Goal: Information Seeking & Learning: Learn about a topic

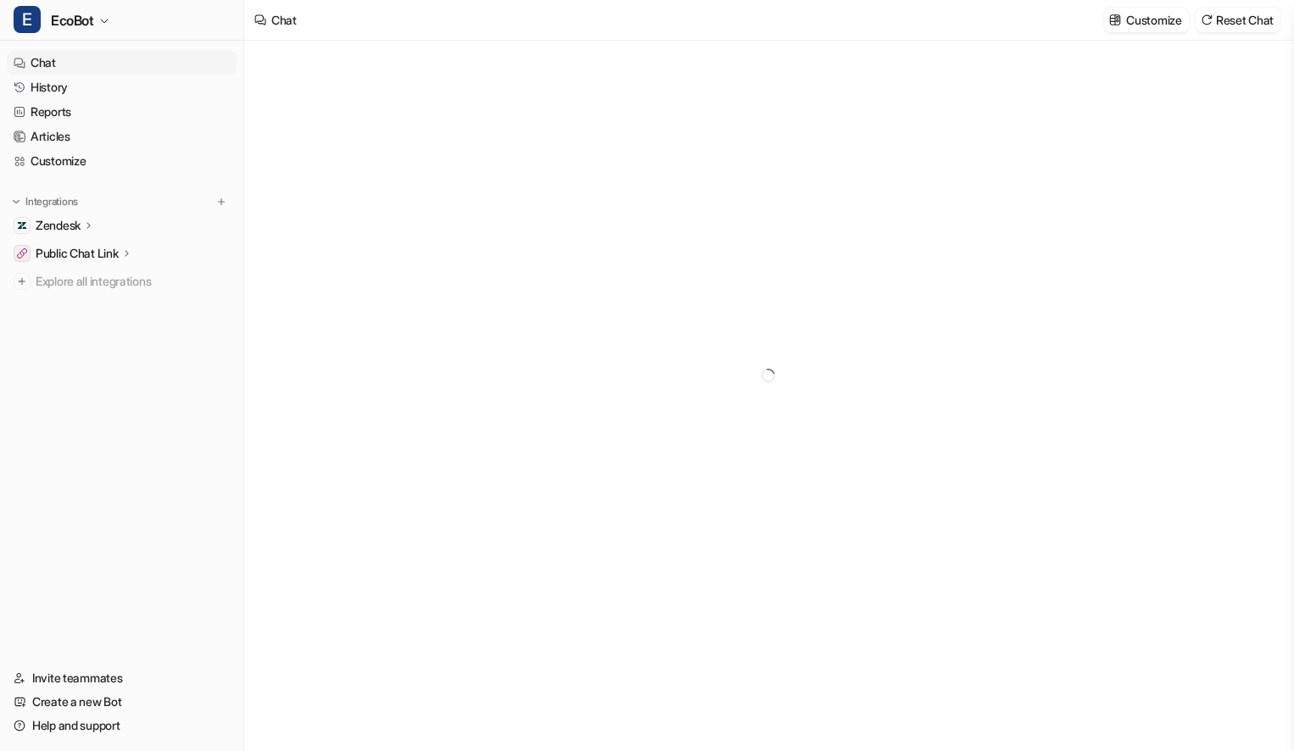
type textarea "**********"
click at [66, 81] on link "History" at bounding box center [122, 87] width 230 height 24
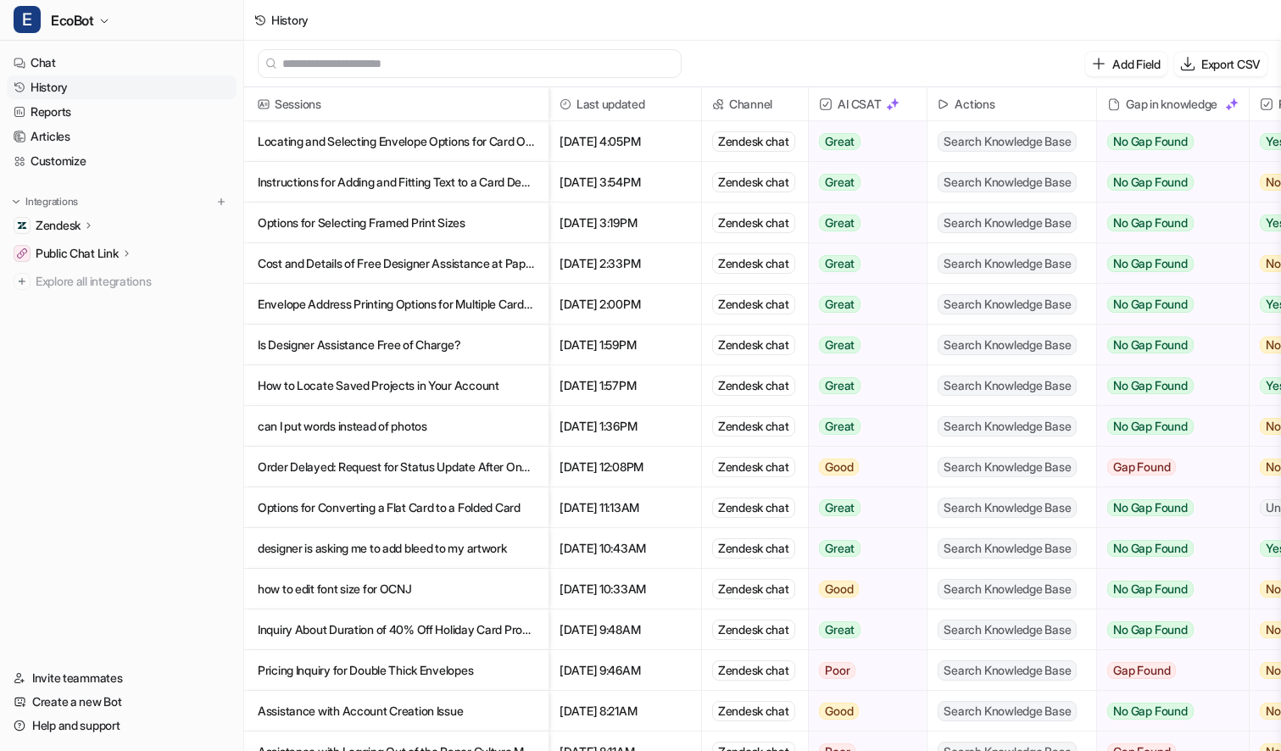
click at [515, 468] on p "Order Delayed: Request for Status Update After One Month" at bounding box center [396, 467] width 277 height 41
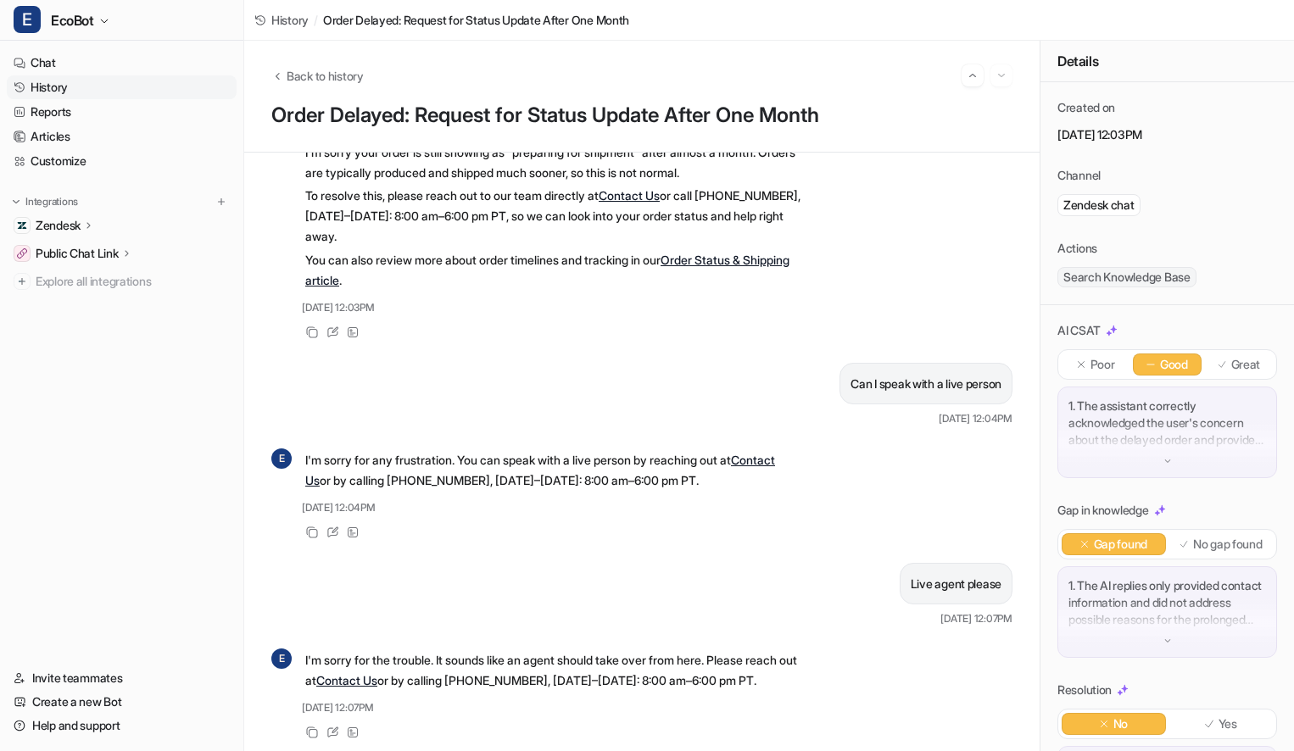
scroll to position [329, 0]
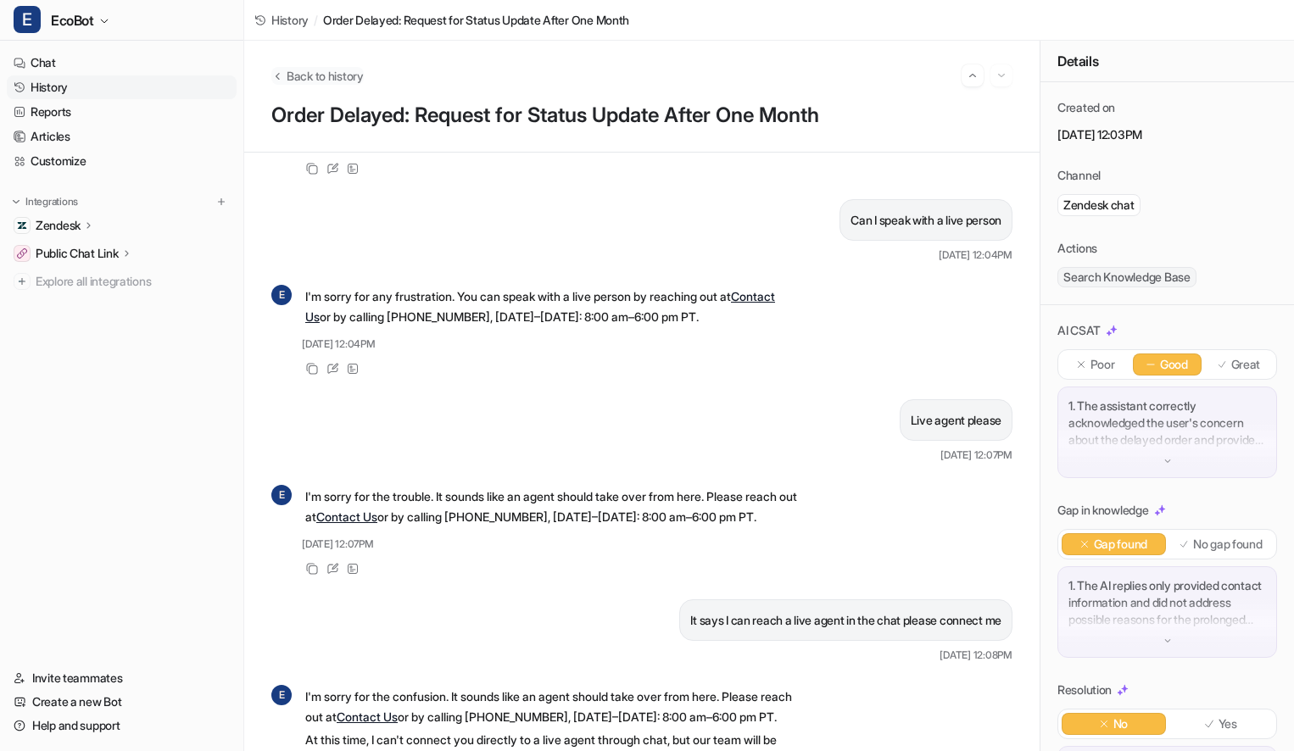
click at [331, 70] on span "Back to history" at bounding box center [325, 76] width 77 height 18
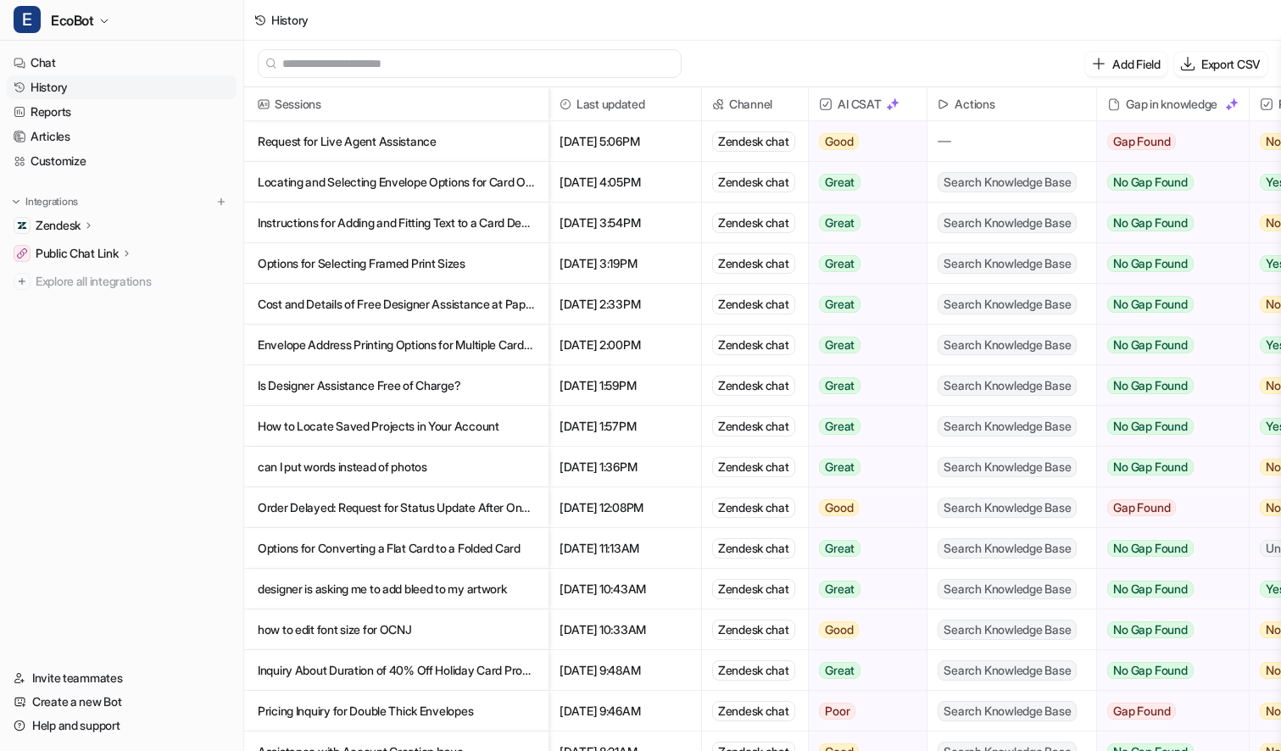
click at [514, 189] on p "Locating and Selecting Envelope Options for Card Orders" at bounding box center [396, 182] width 277 height 41
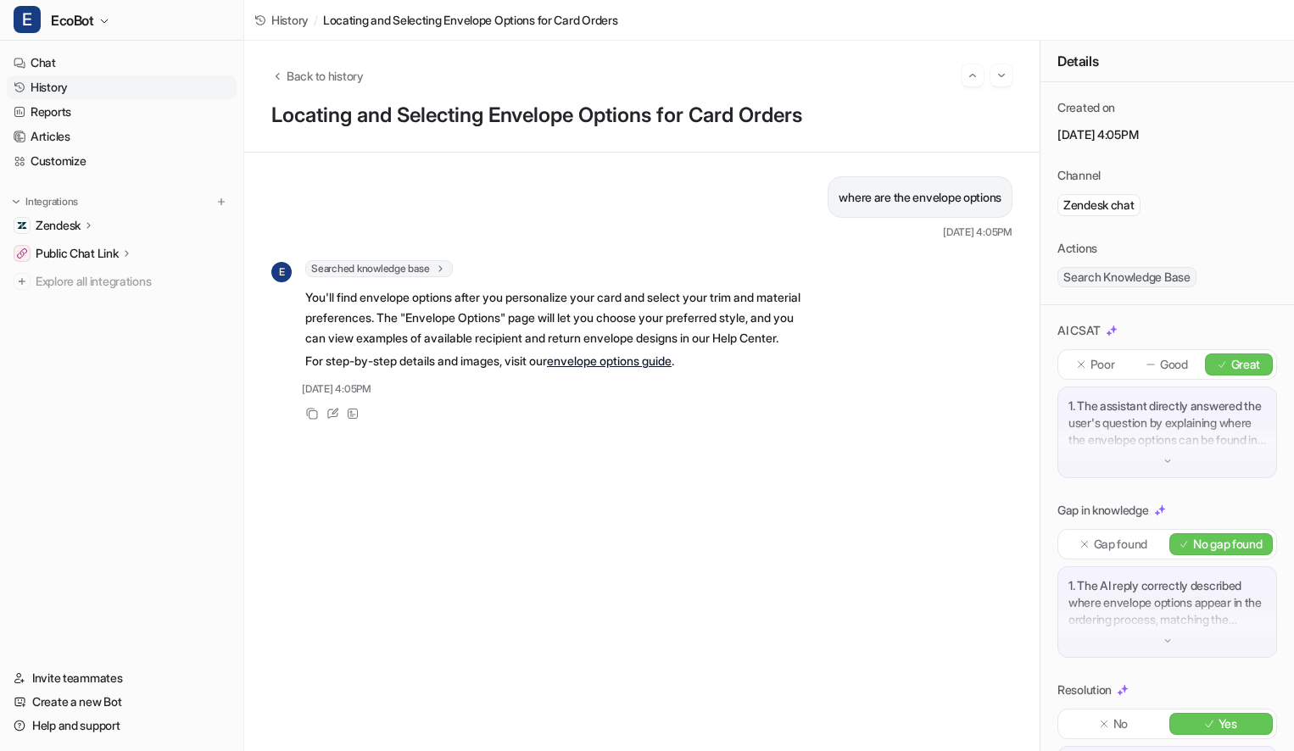
click at [615, 368] on link "envelope options guide" at bounding box center [609, 361] width 125 height 14
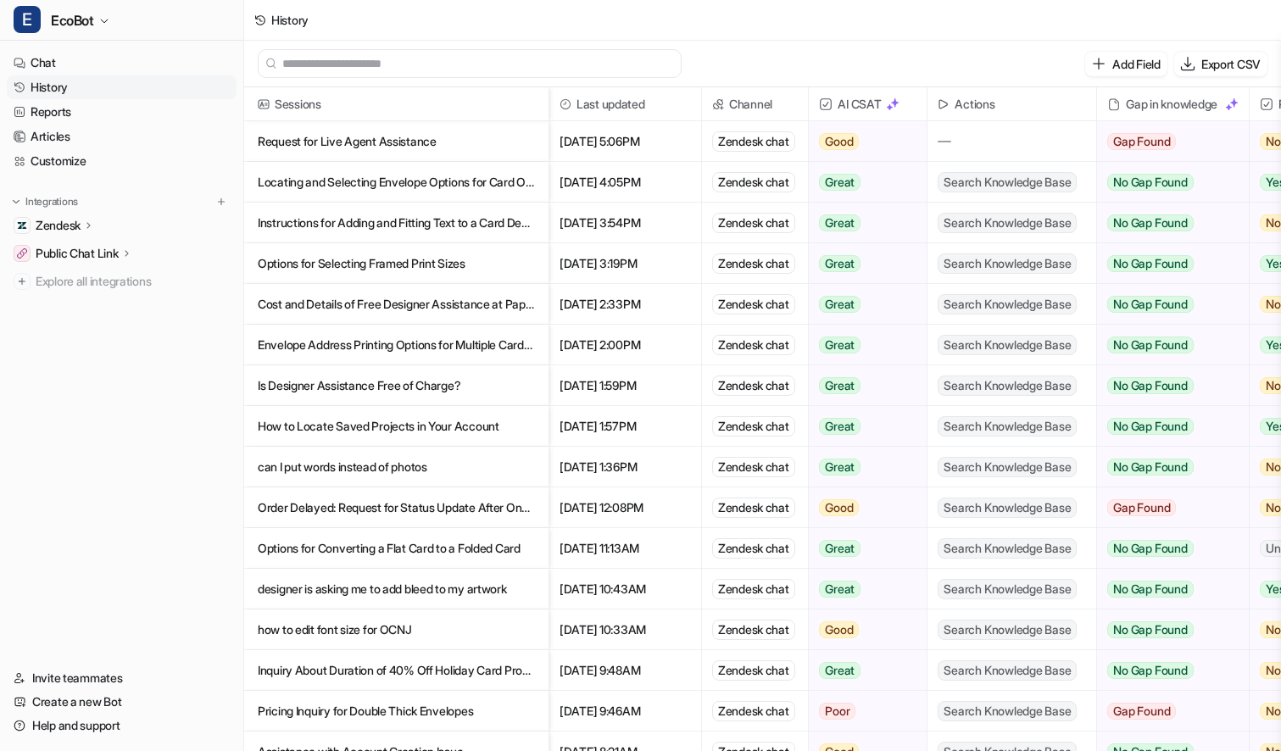
click at [493, 303] on p "Cost and Details of Free Designer Assistance at Paper Culture" at bounding box center [396, 304] width 277 height 41
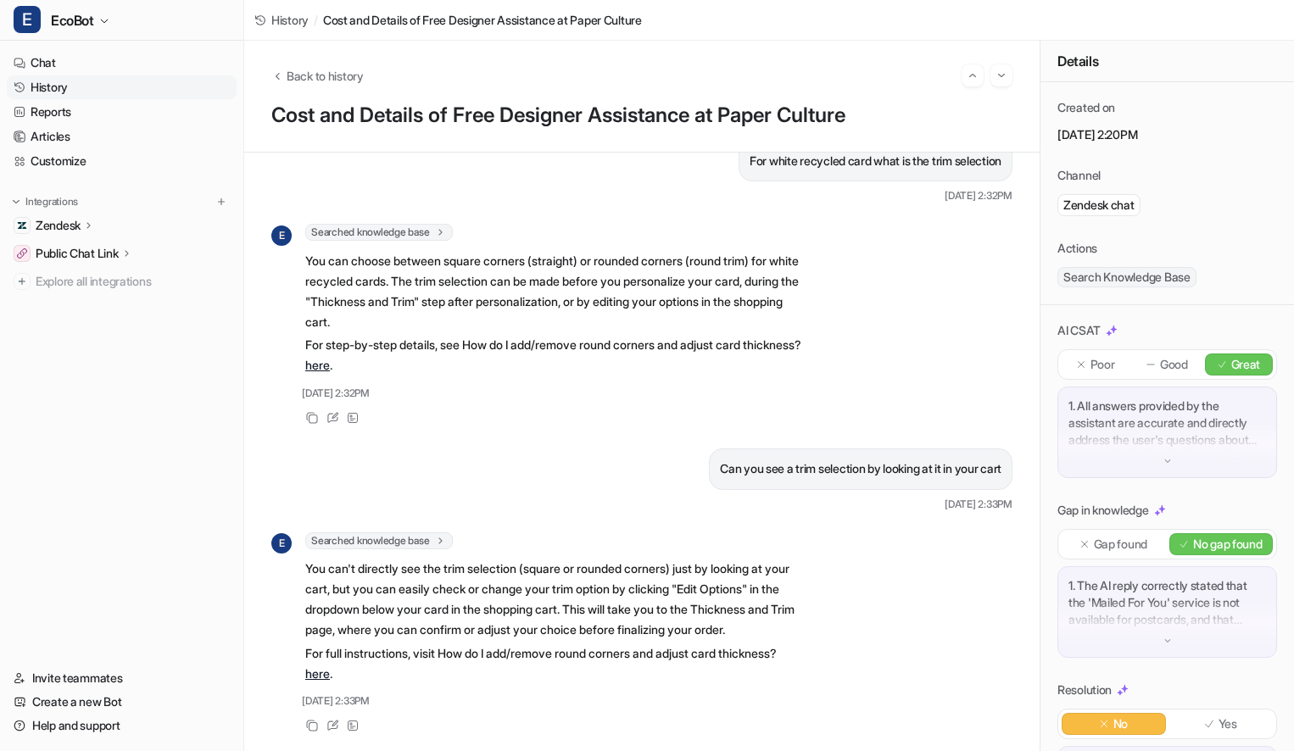
scroll to position [1241, 0]
click at [326, 83] on span "Back to history" at bounding box center [325, 76] width 77 height 18
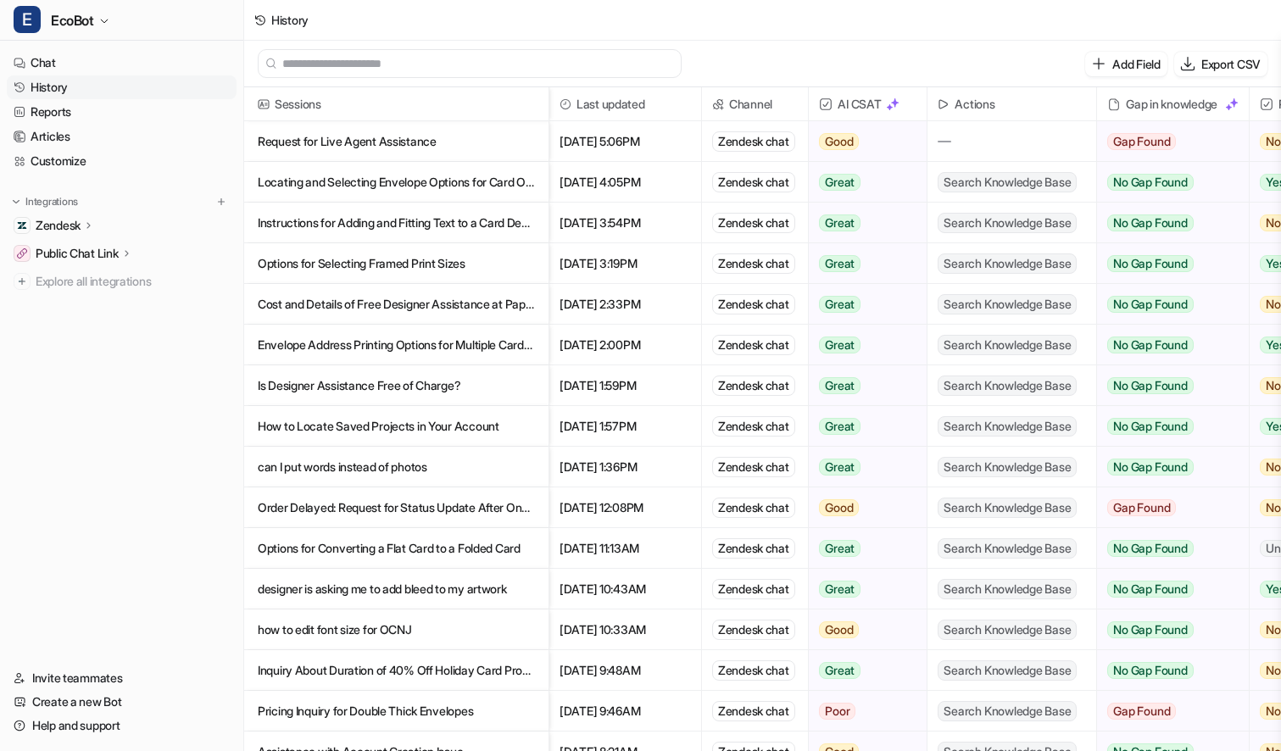
click at [506, 231] on p "Instructions for Adding and Fitting Text to a Card Design" at bounding box center [396, 223] width 277 height 41
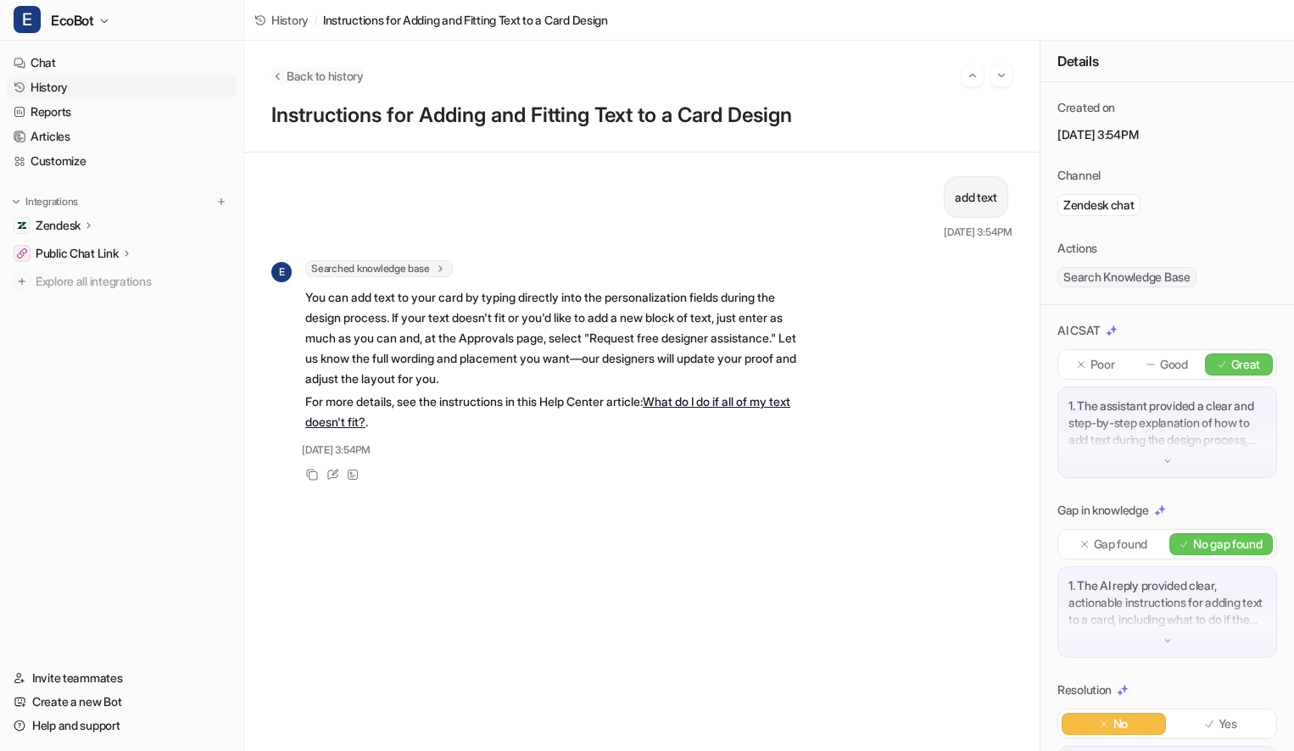
click at [297, 74] on span "Back to history" at bounding box center [325, 76] width 77 height 18
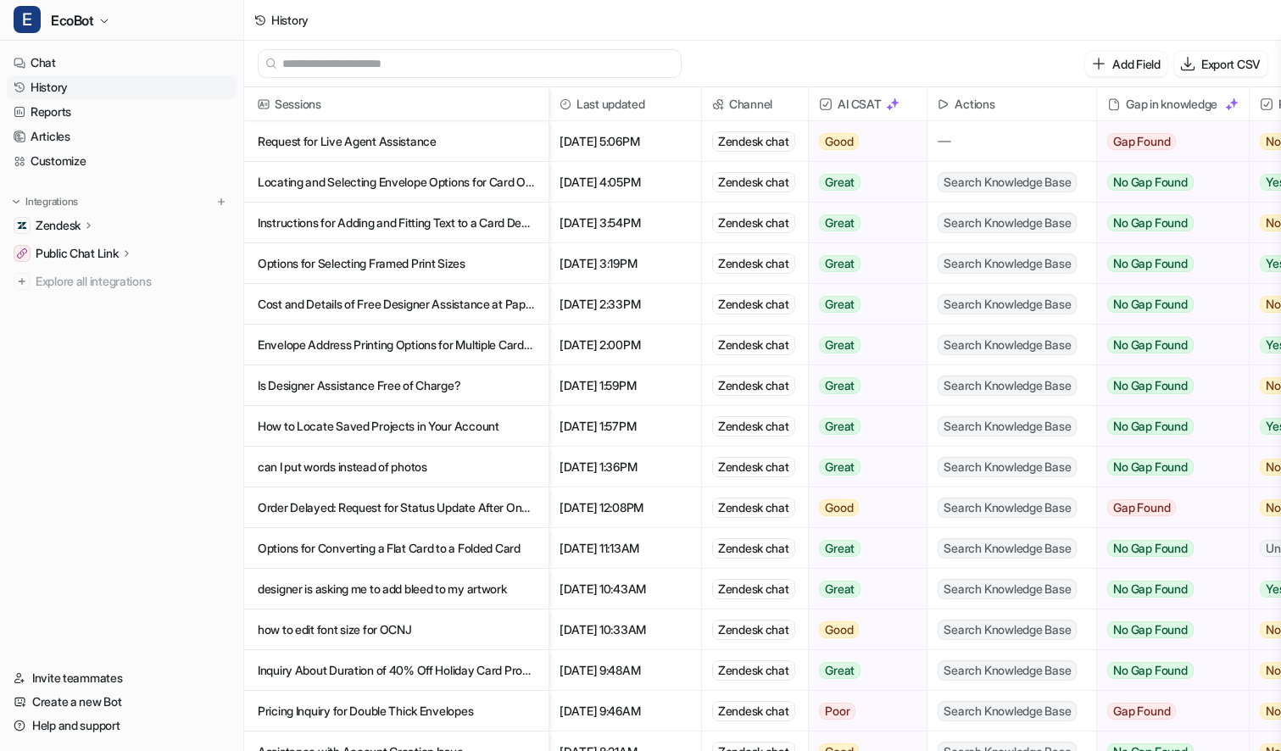
click at [495, 548] on p "Options for Converting a Flat Card to a Folded Card" at bounding box center [396, 548] width 277 height 41
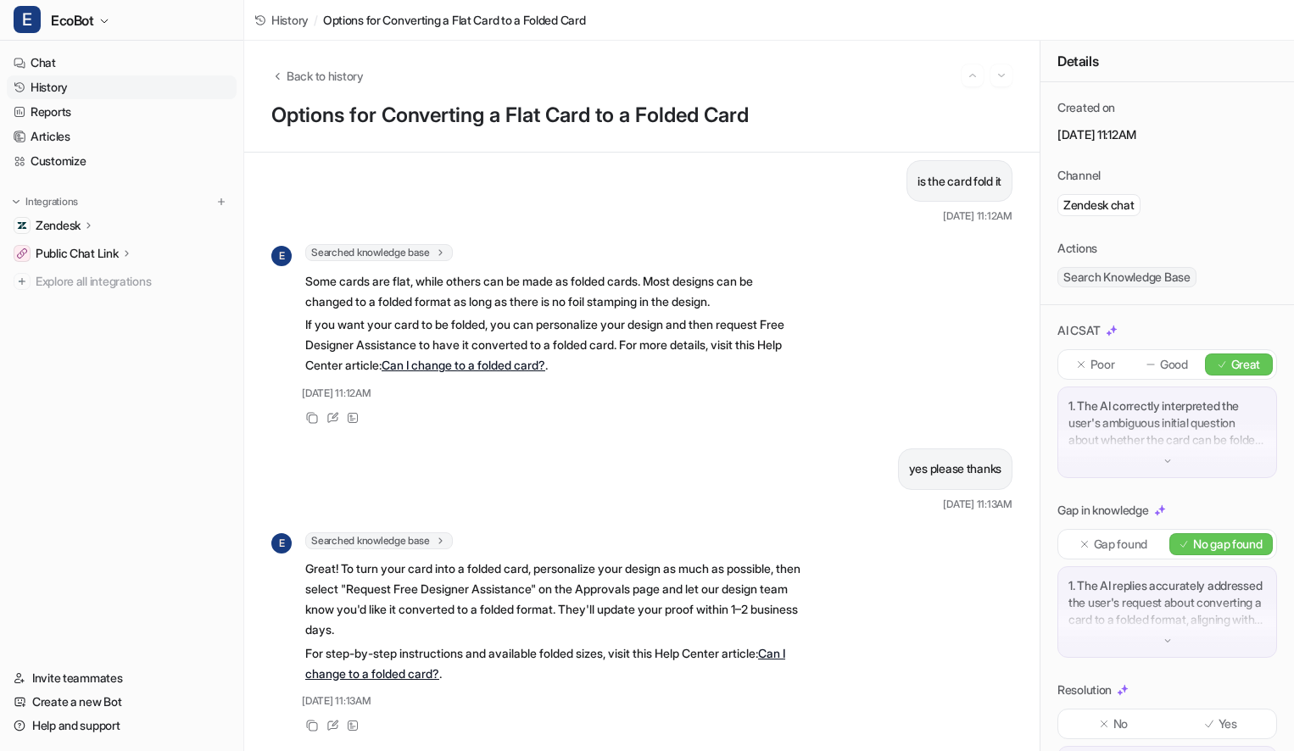
scroll to position [29, 0]
click at [486, 358] on link "Can I change to a folded card?" at bounding box center [463, 365] width 164 height 14
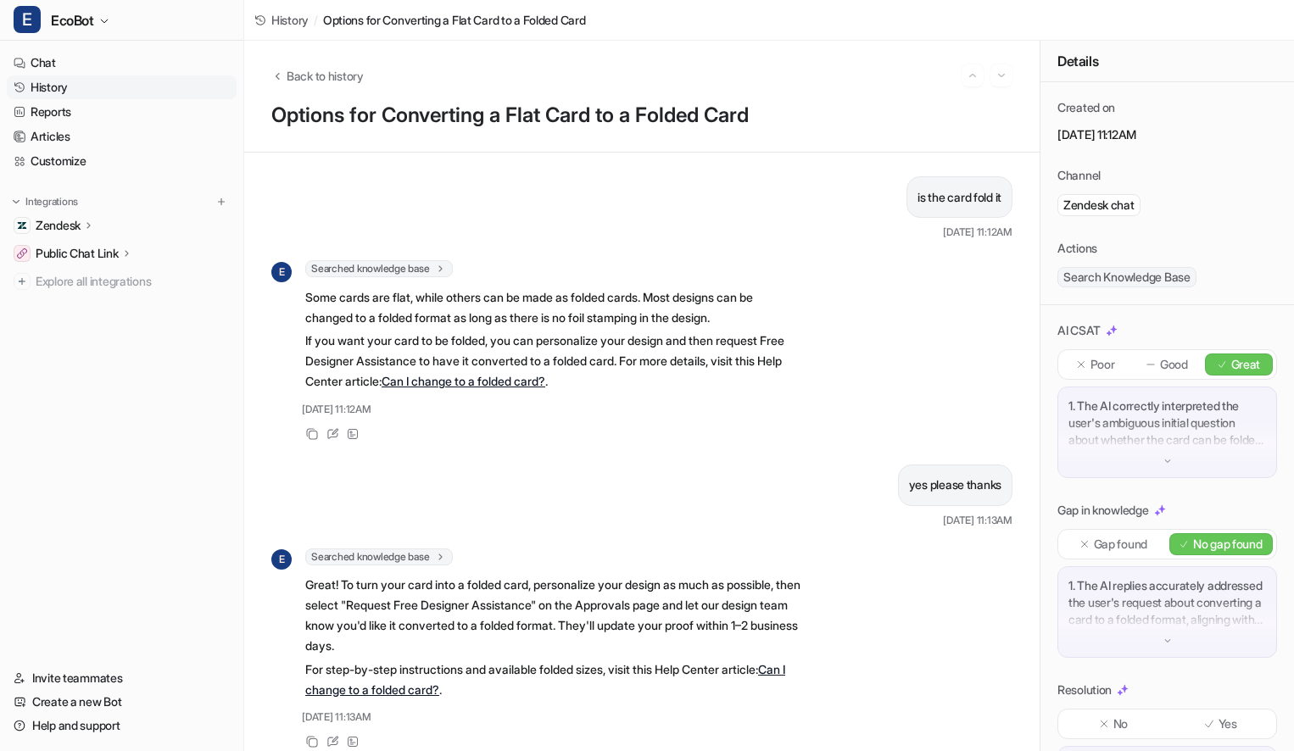
click at [93, 81] on link "History" at bounding box center [122, 87] width 230 height 24
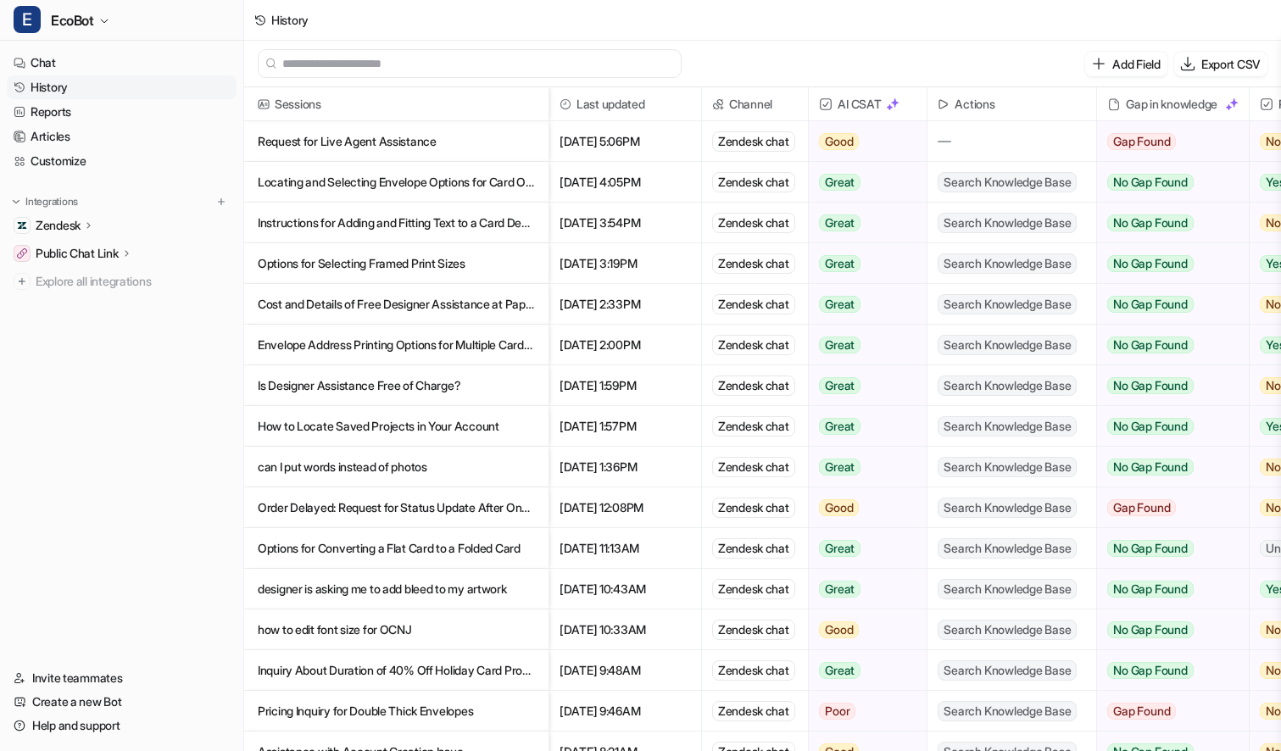
click at [486, 467] on p "can I put words instead of photos" at bounding box center [396, 467] width 277 height 41
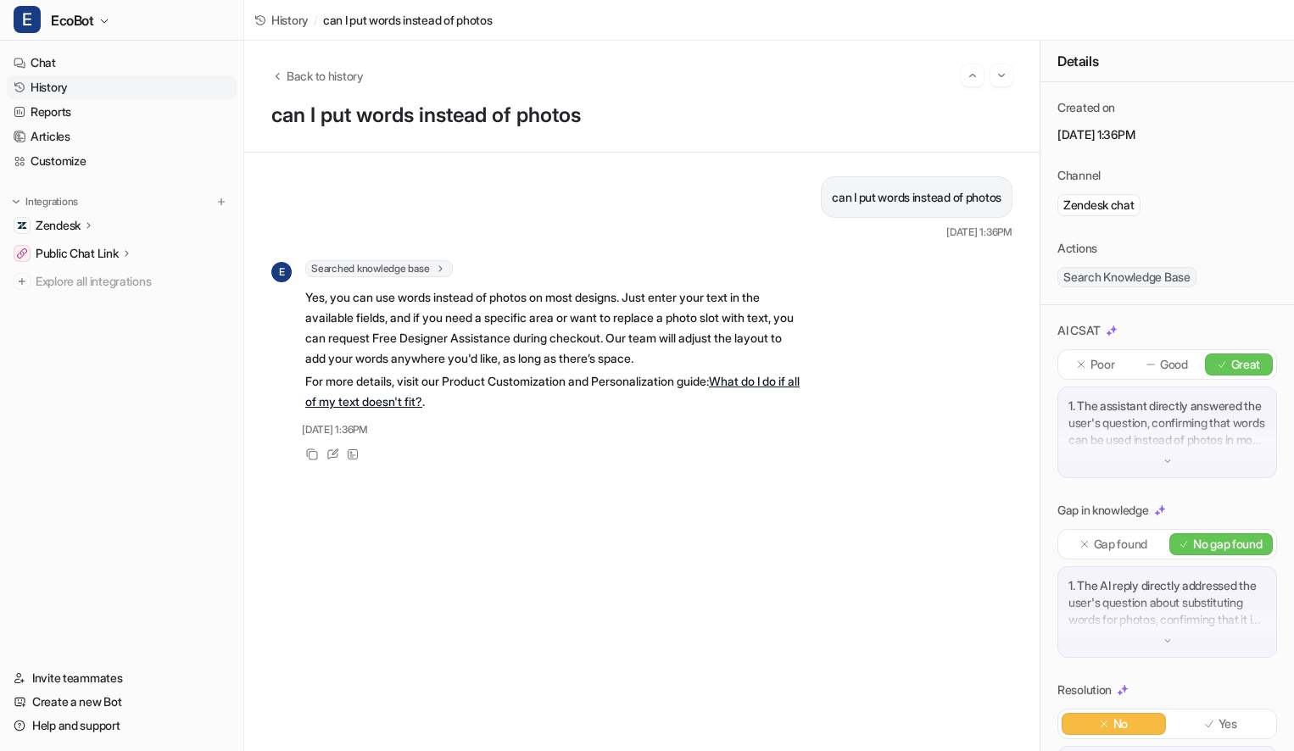
click at [286, 18] on span "History" at bounding box center [289, 20] width 37 height 18
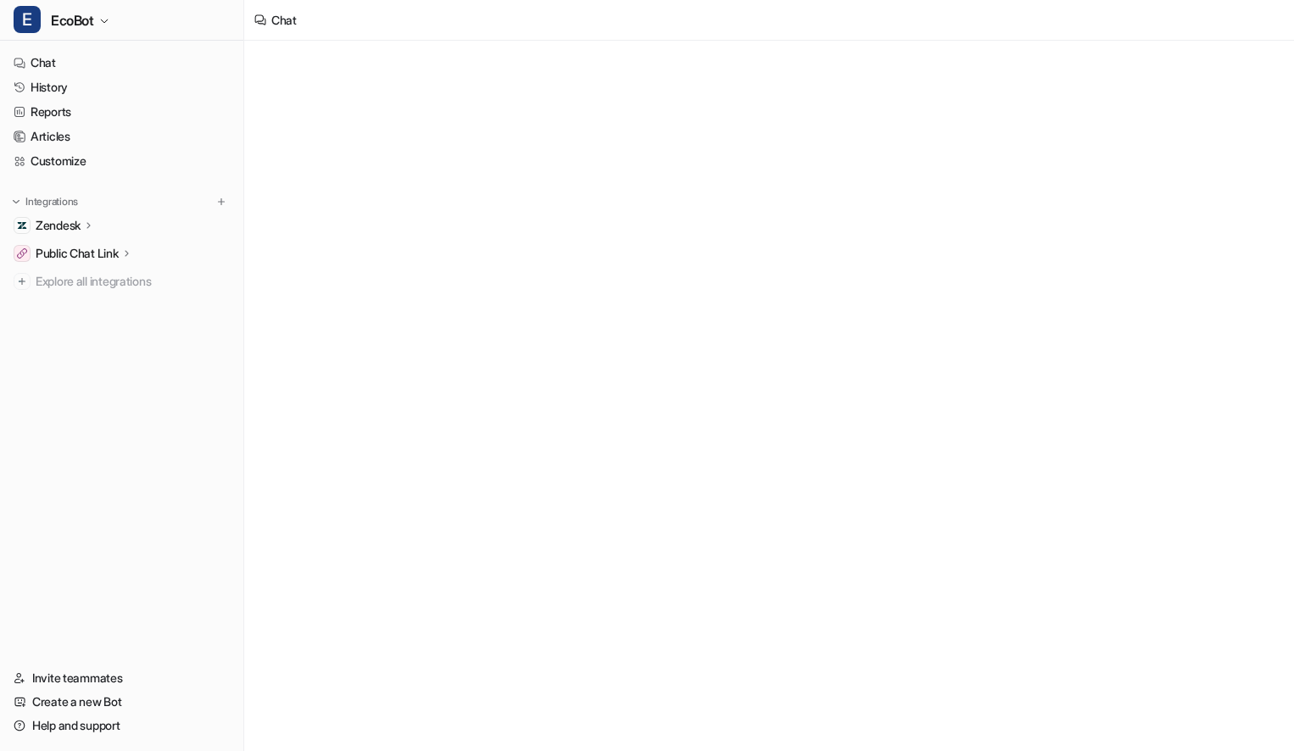
click at [81, 227] on p "Zendesk" at bounding box center [58, 225] width 45 height 17
type textarea "**********"
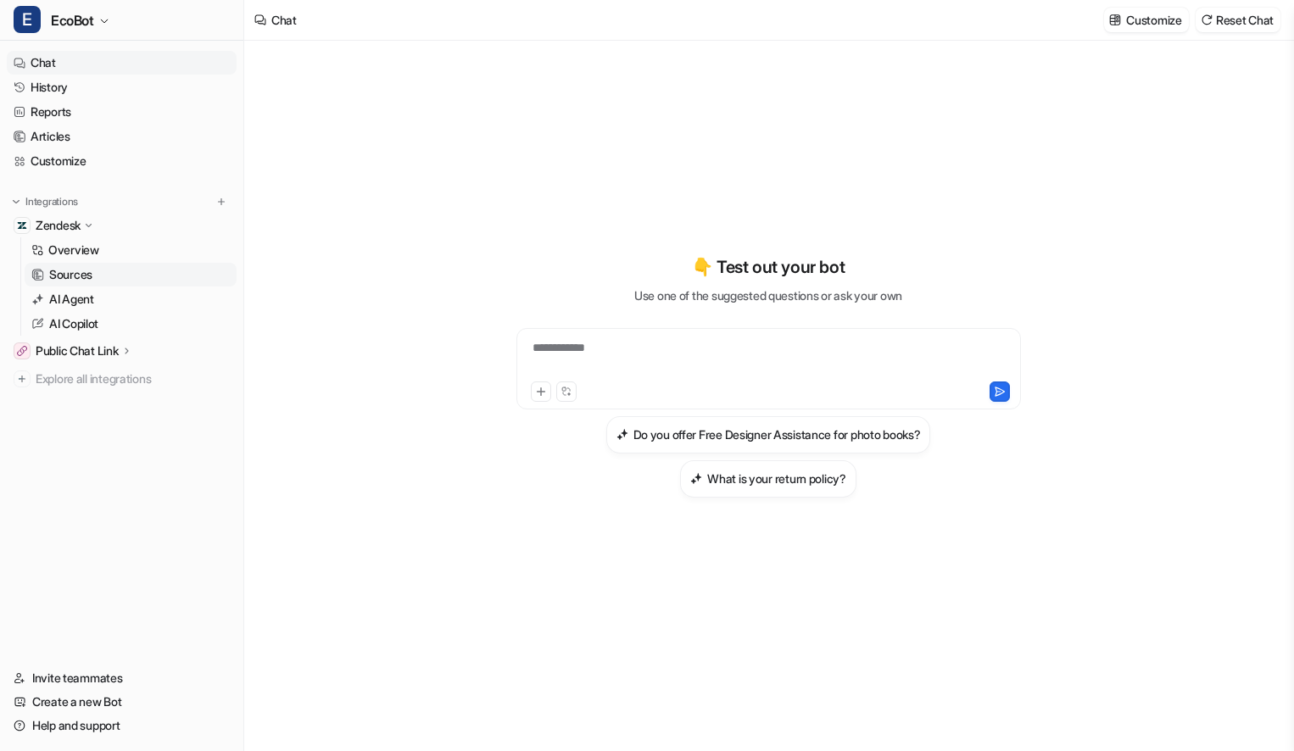
click at [75, 271] on p "Sources" at bounding box center [70, 274] width 43 height 17
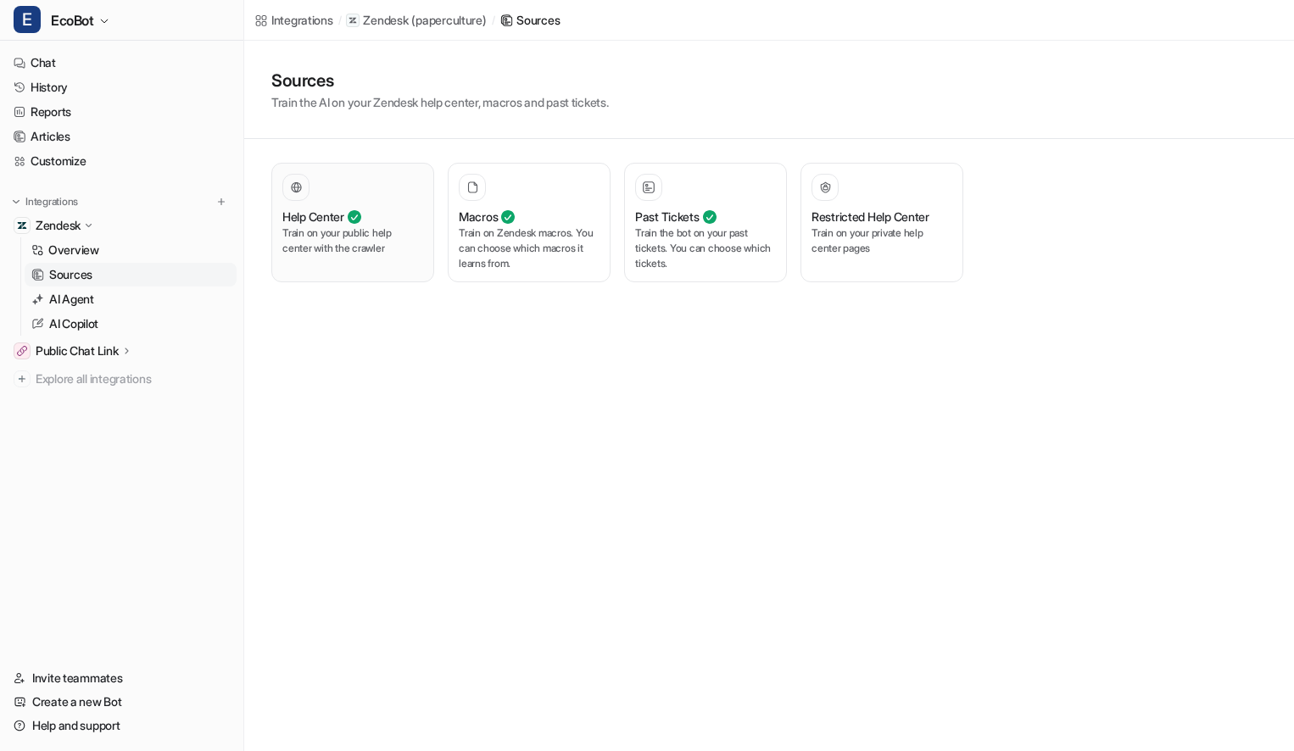
click at [330, 254] on p "Train on your public help center with the crawler" at bounding box center [352, 240] width 141 height 31
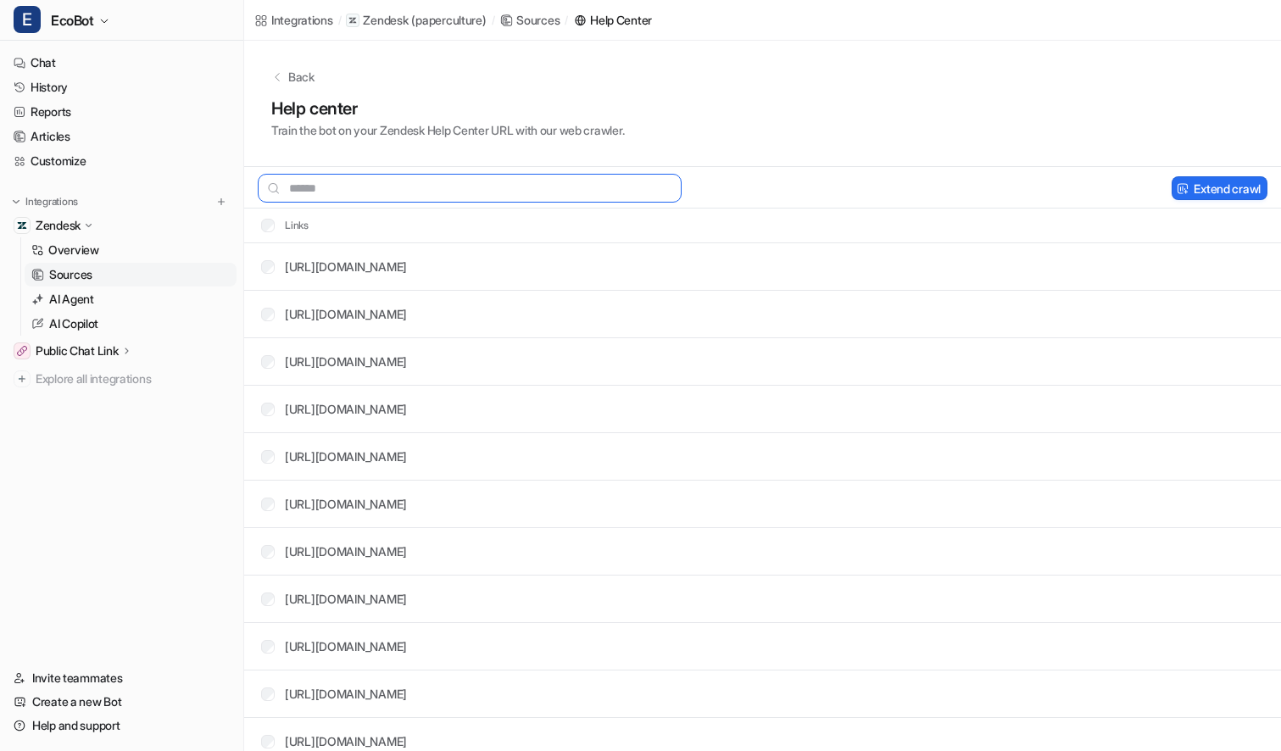
click at [624, 190] on input "text" at bounding box center [470, 188] width 424 height 29
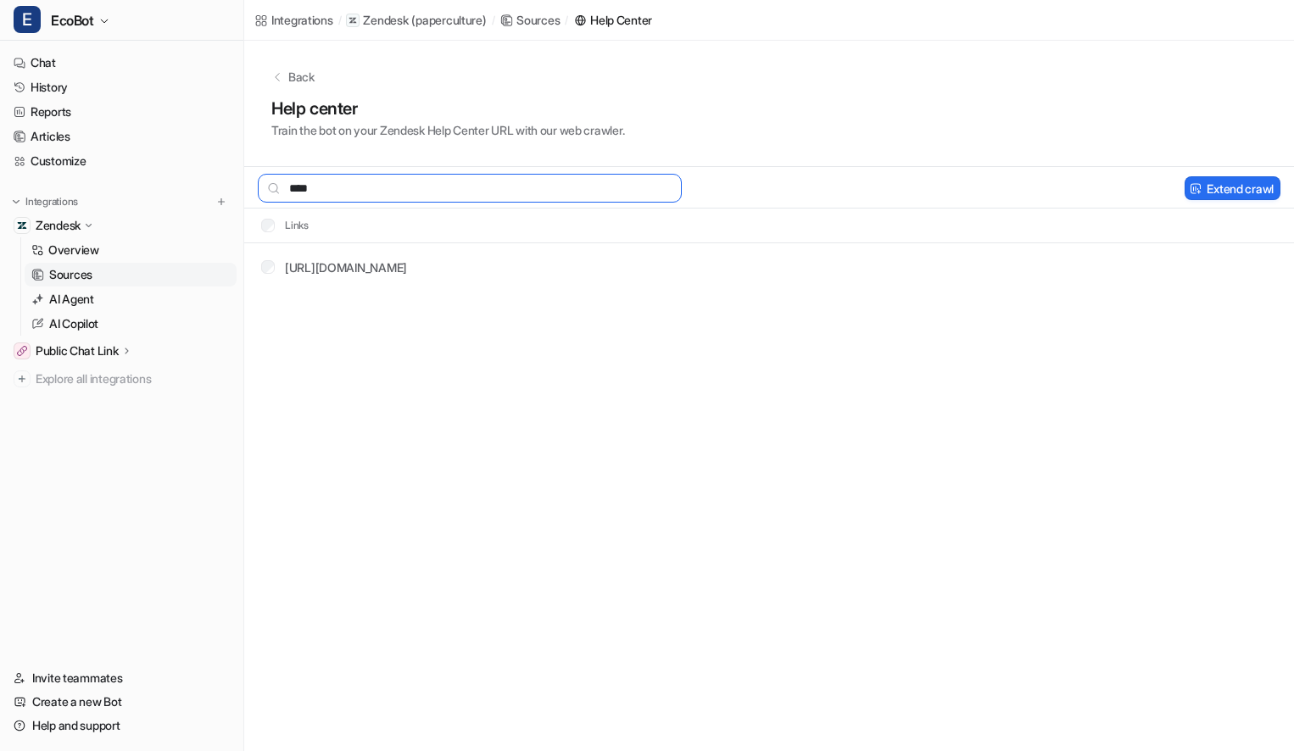
type input "****"
click at [908, 264] on tr "https://help.paperculture.com/.../205875908-What-material-are-your-wall-decals-…" at bounding box center [768, 266] width 1049 height 47
click at [1089, 192] on button "Delete selected" at bounding box center [1113, 188] width 110 height 24
click at [363, 189] on input "****" at bounding box center [470, 188] width 424 height 29
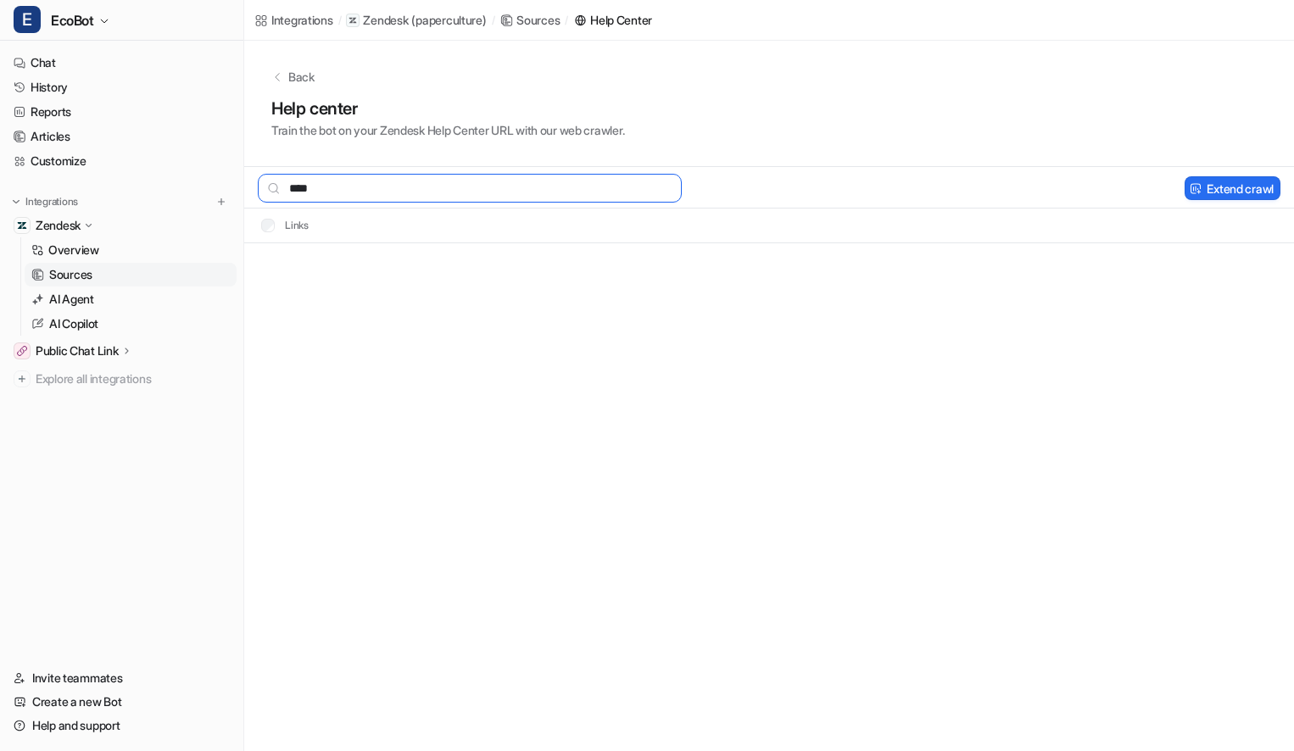
click at [363, 189] on input "****" at bounding box center [470, 188] width 424 height 29
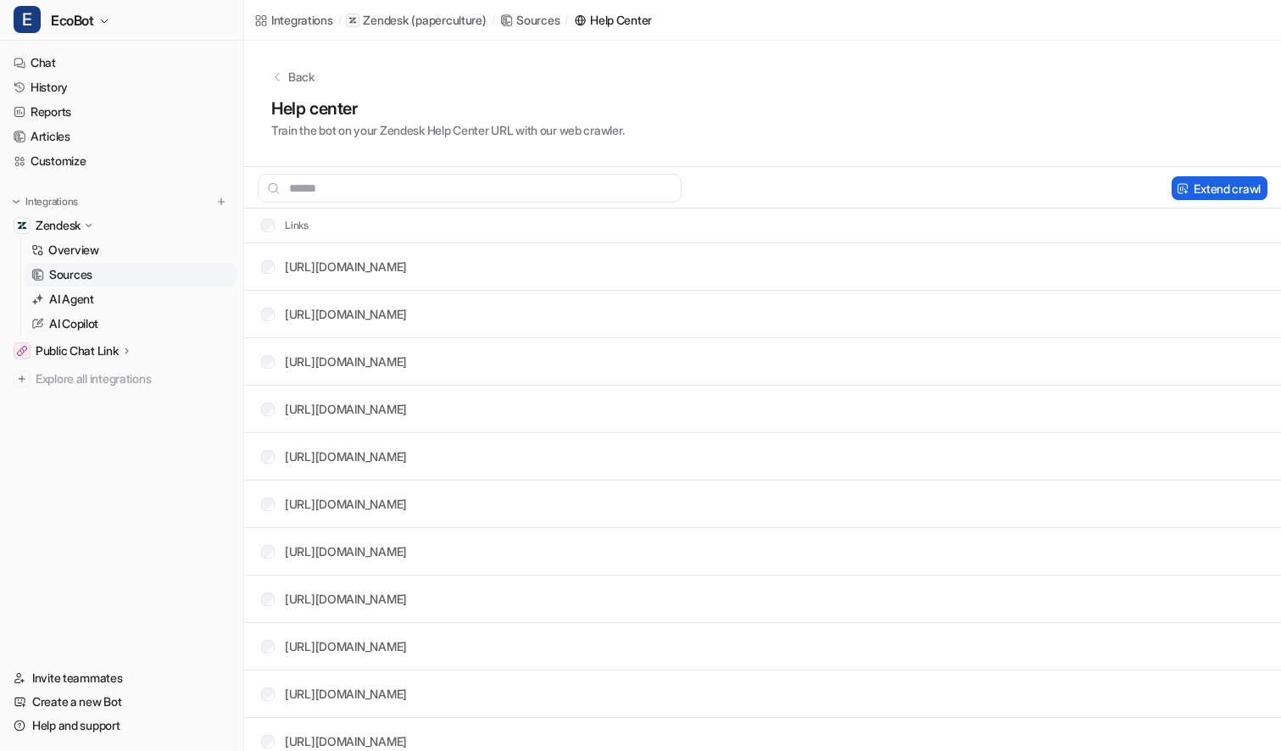
click at [1205, 186] on button "Extend crawl" at bounding box center [1220, 188] width 96 height 24
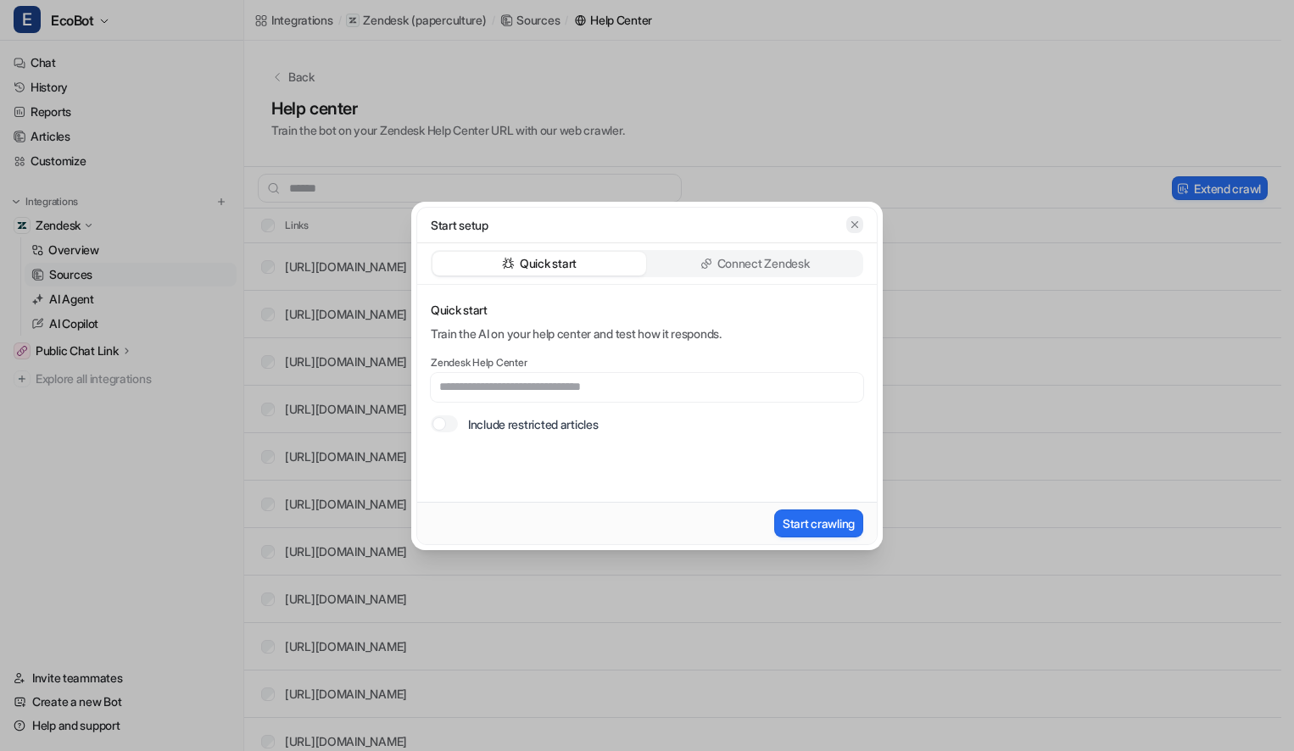
click at [856, 226] on icon "button" at bounding box center [854, 223] width 7 height 7
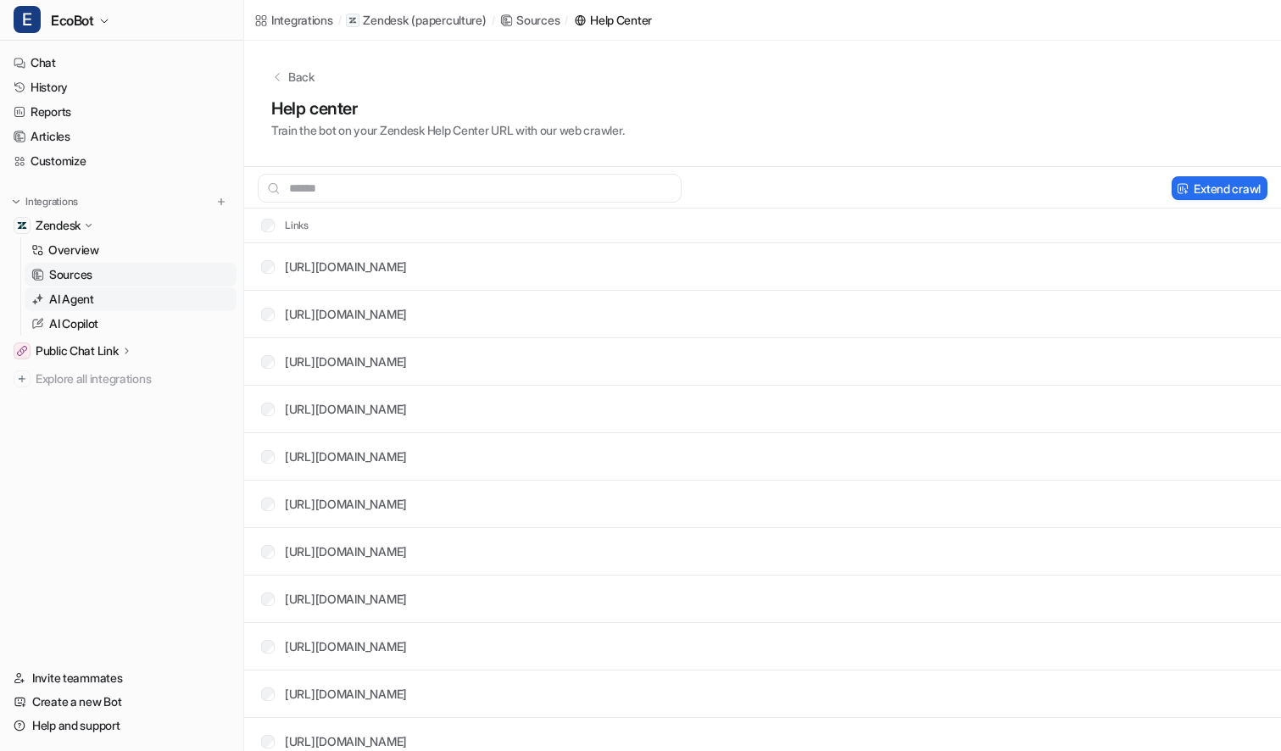
click at [115, 302] on link "AI Agent" at bounding box center [131, 299] width 212 height 24
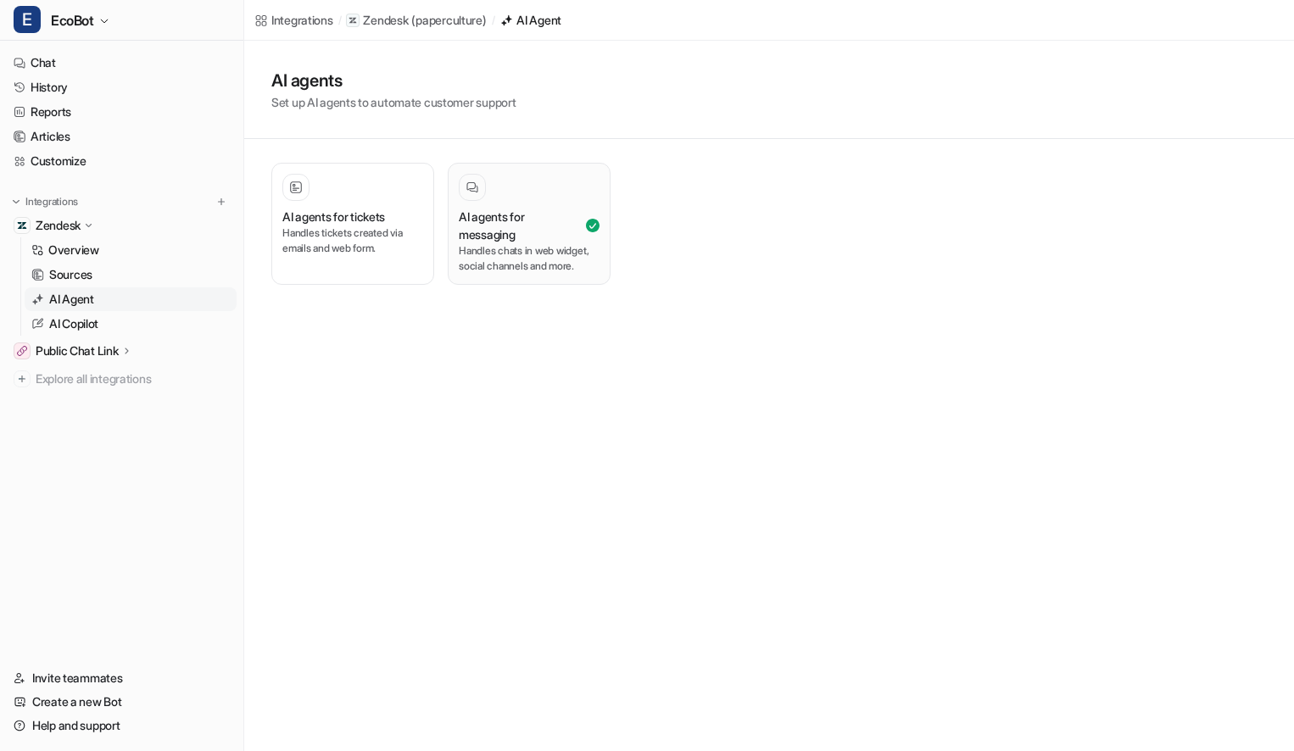
click at [486, 254] on p "Handles chats in web widget, social channels and more." at bounding box center [529, 258] width 141 height 31
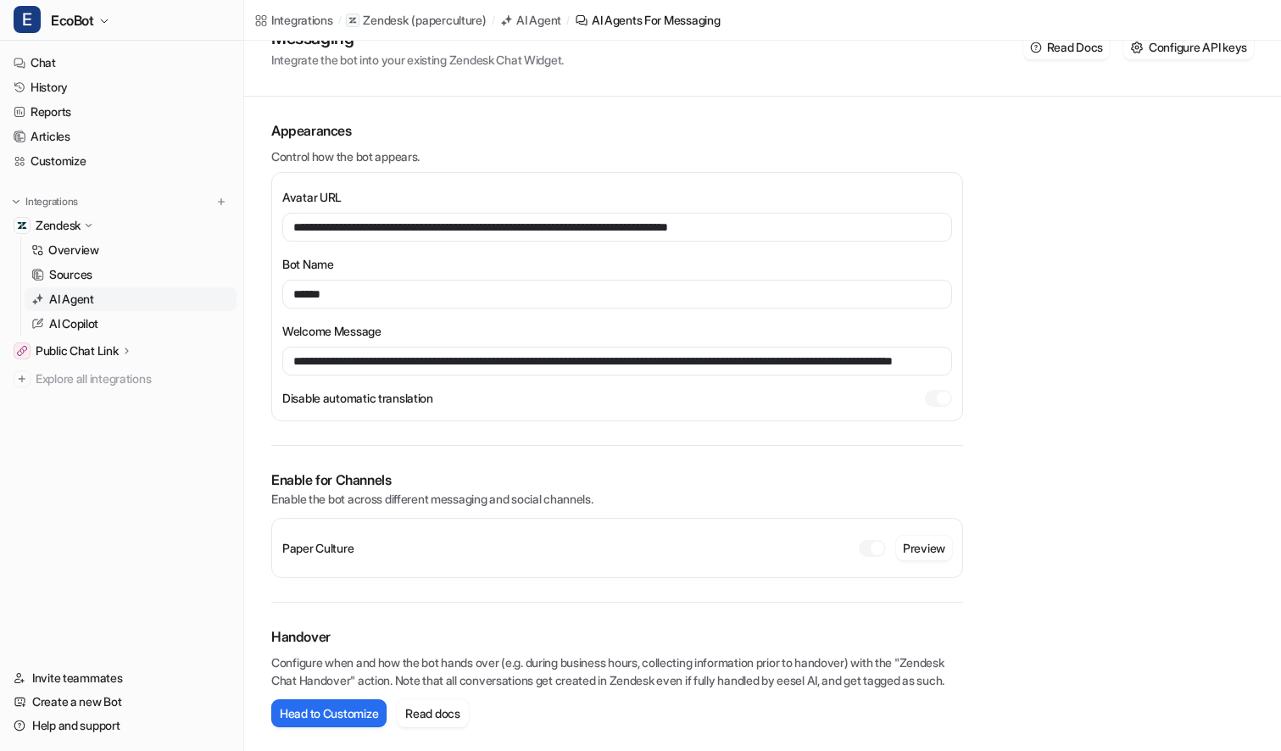
scroll to position [88, 0]
click at [57, 82] on link "History" at bounding box center [122, 87] width 230 height 24
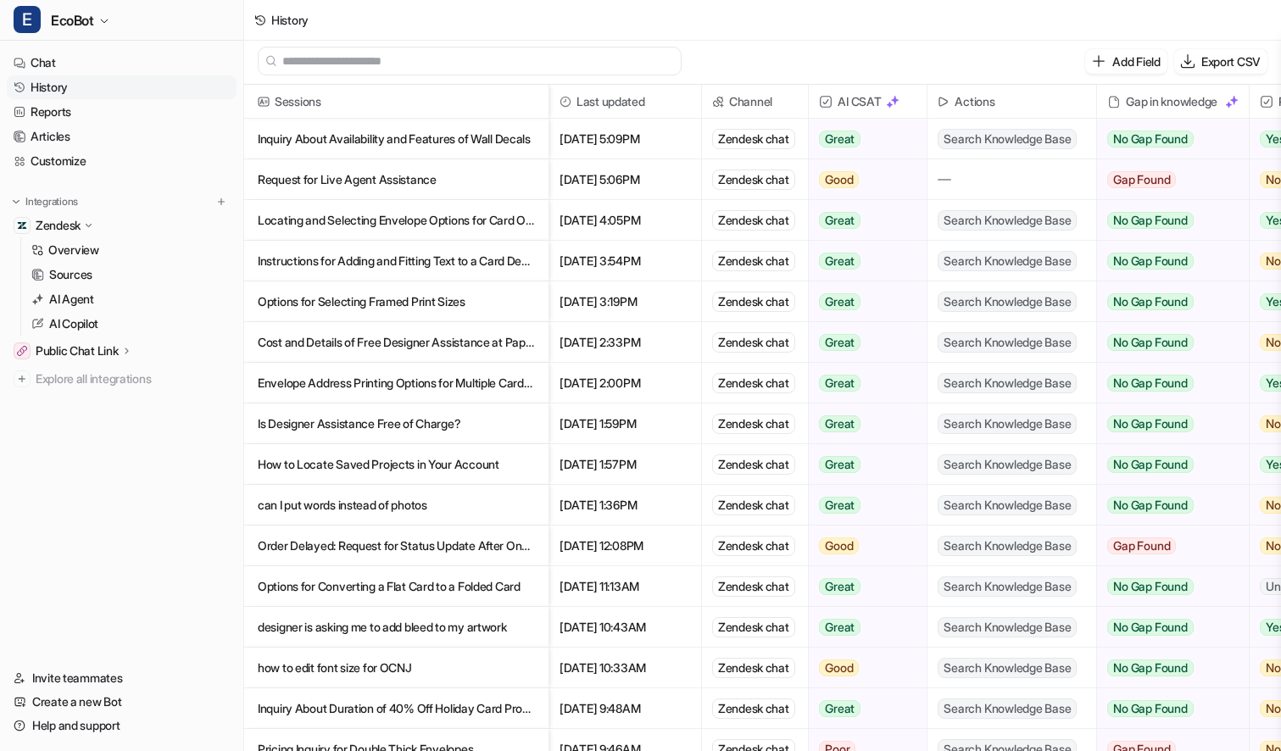
scroll to position [3, 0]
click at [471, 136] on p "Inquiry About Availability and Features of Wall Decals" at bounding box center [396, 139] width 277 height 41
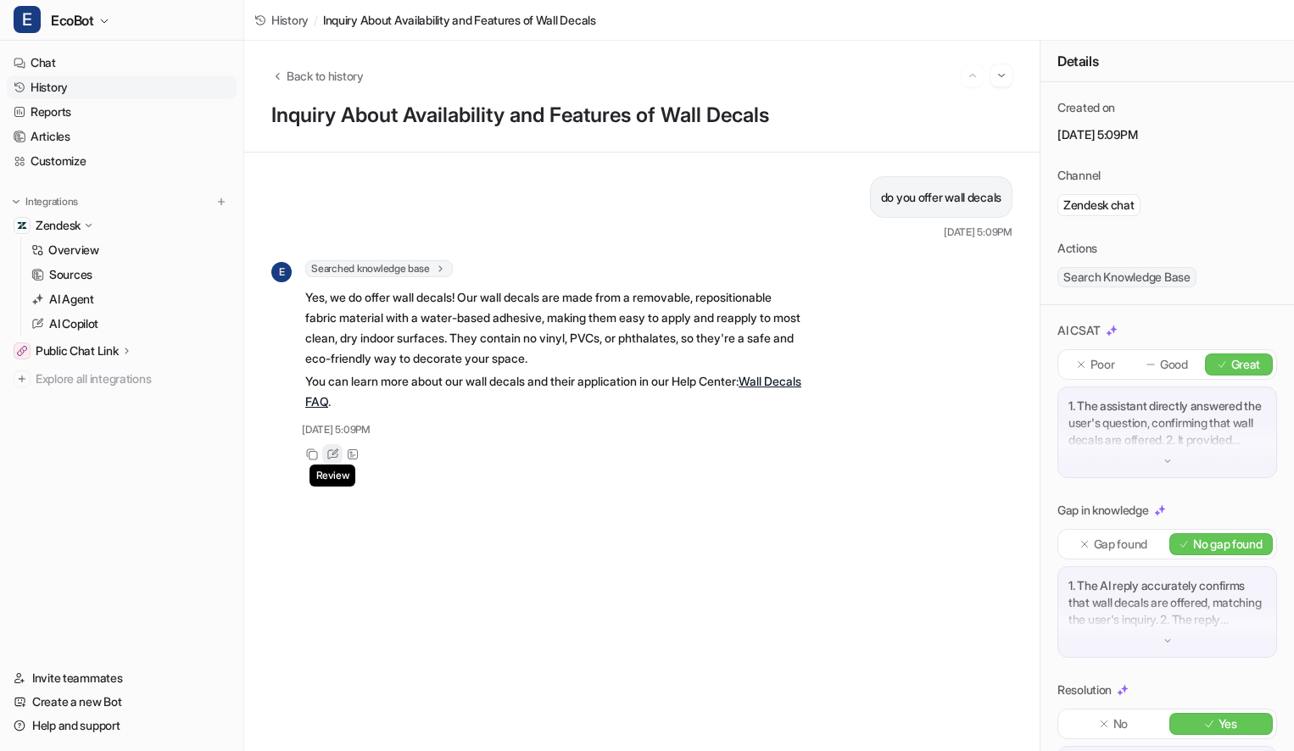
click at [331, 454] on icon at bounding box center [332, 454] width 13 height 12
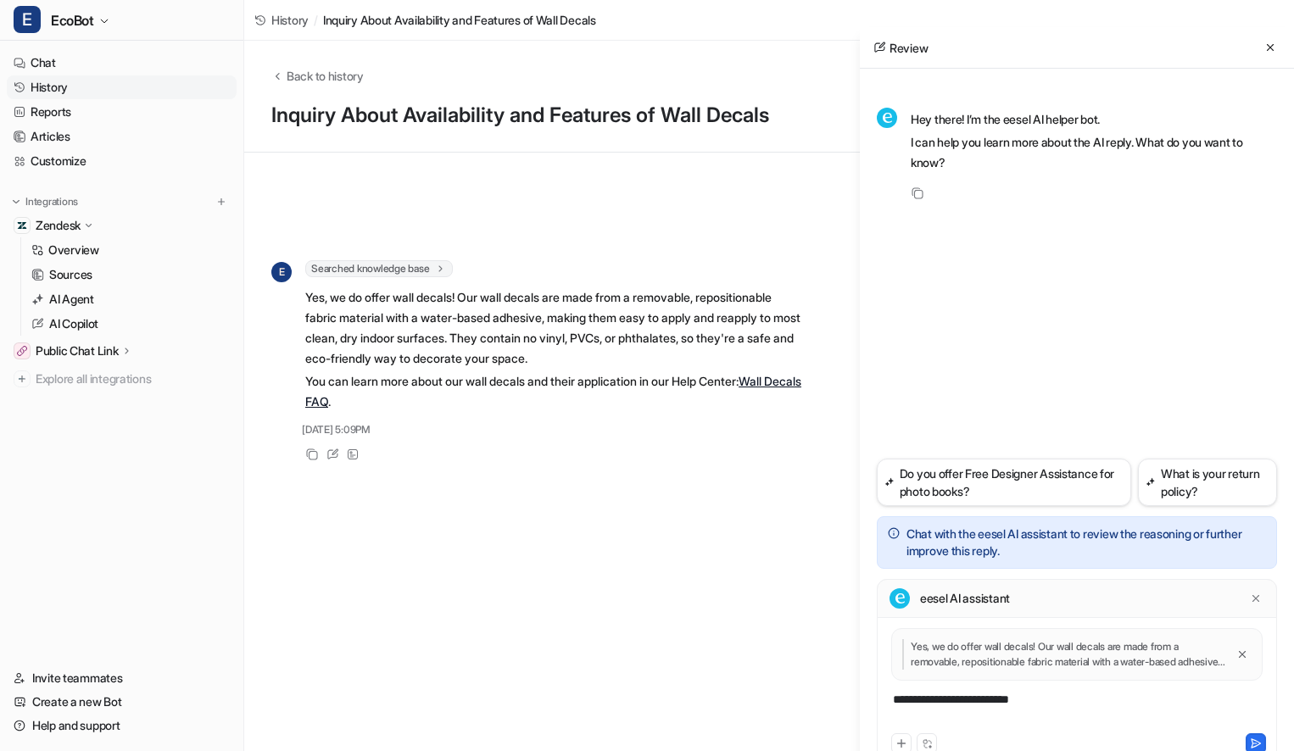
click at [1058, 698] on div "**********" at bounding box center [1077, 710] width 392 height 39
paste div
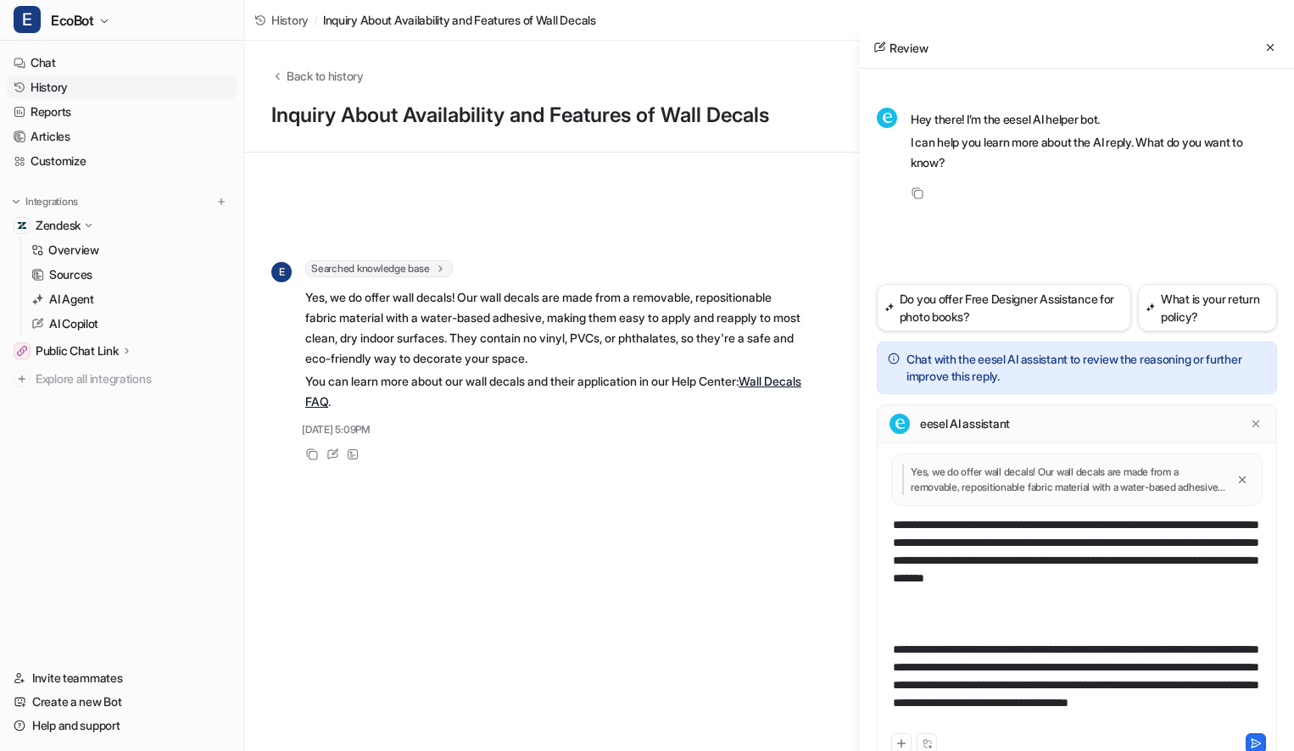
click at [1053, 609] on div "**********" at bounding box center [1077, 623] width 392 height 214
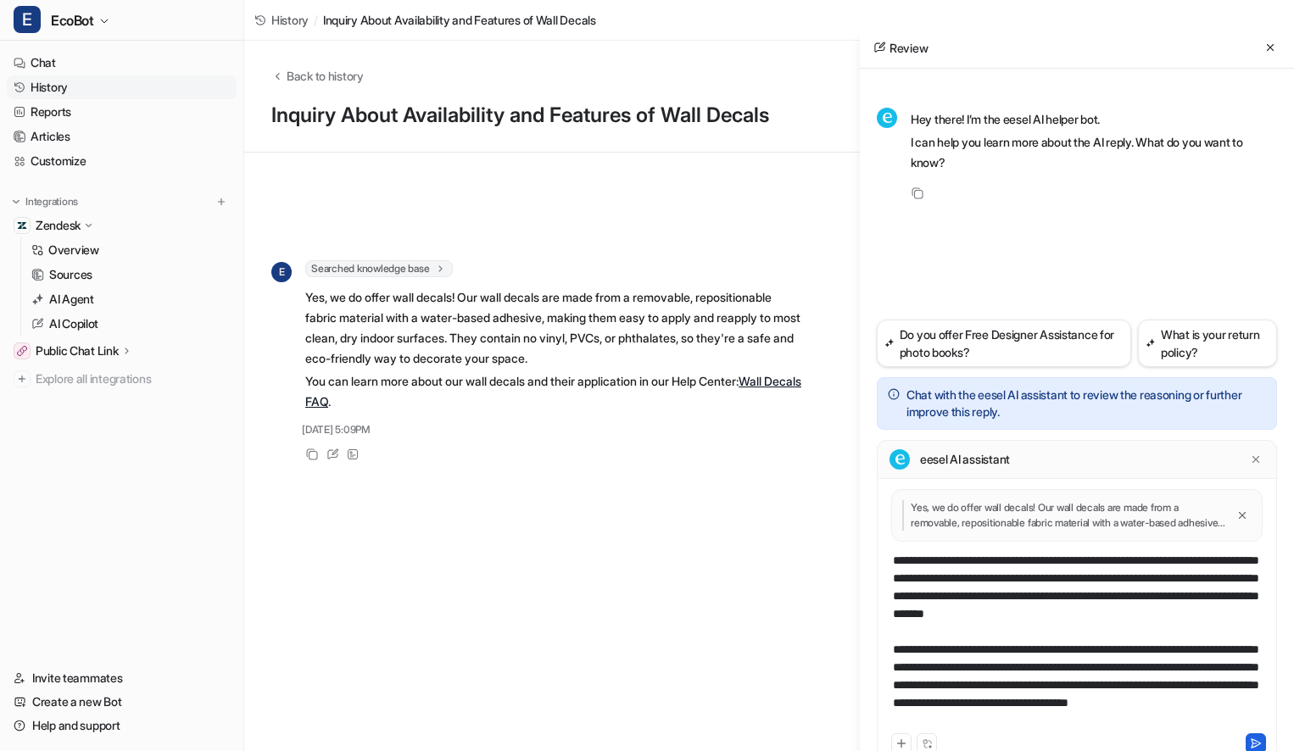
click at [1257, 743] on icon at bounding box center [1256, 744] width 12 height 12
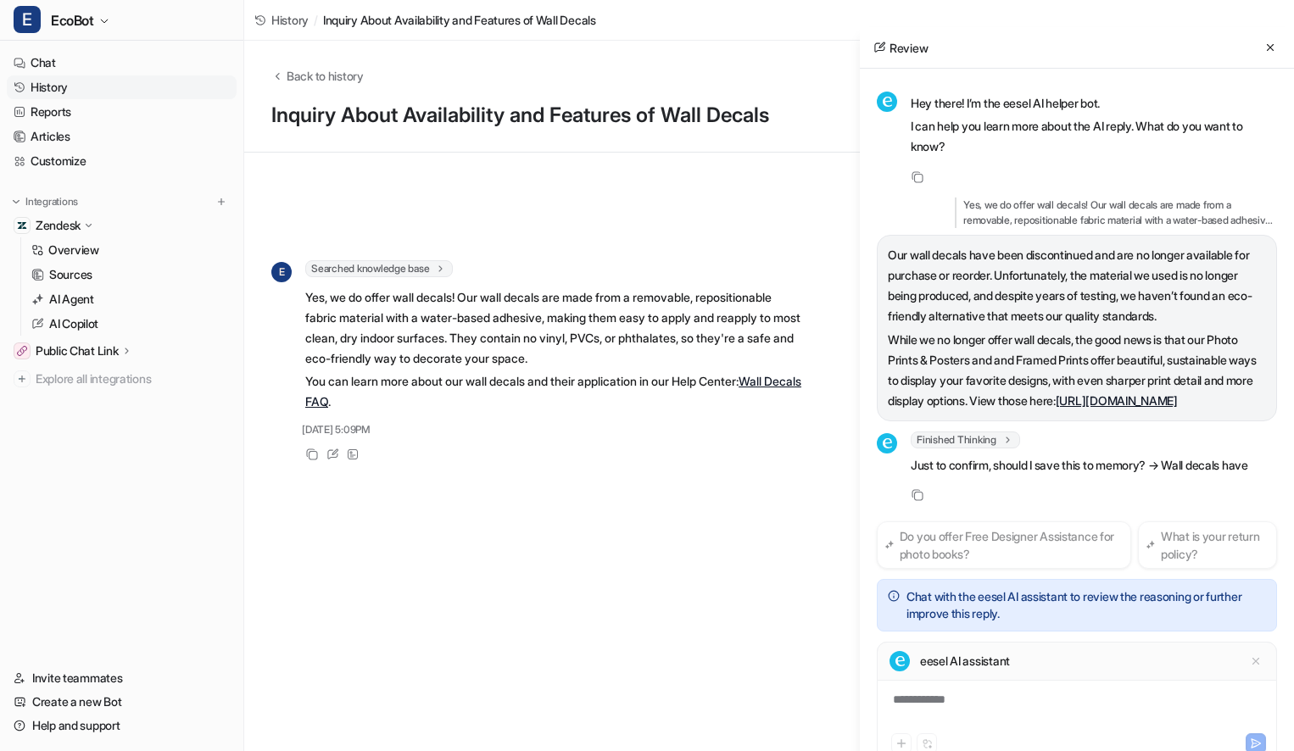
scroll to position [81, 0]
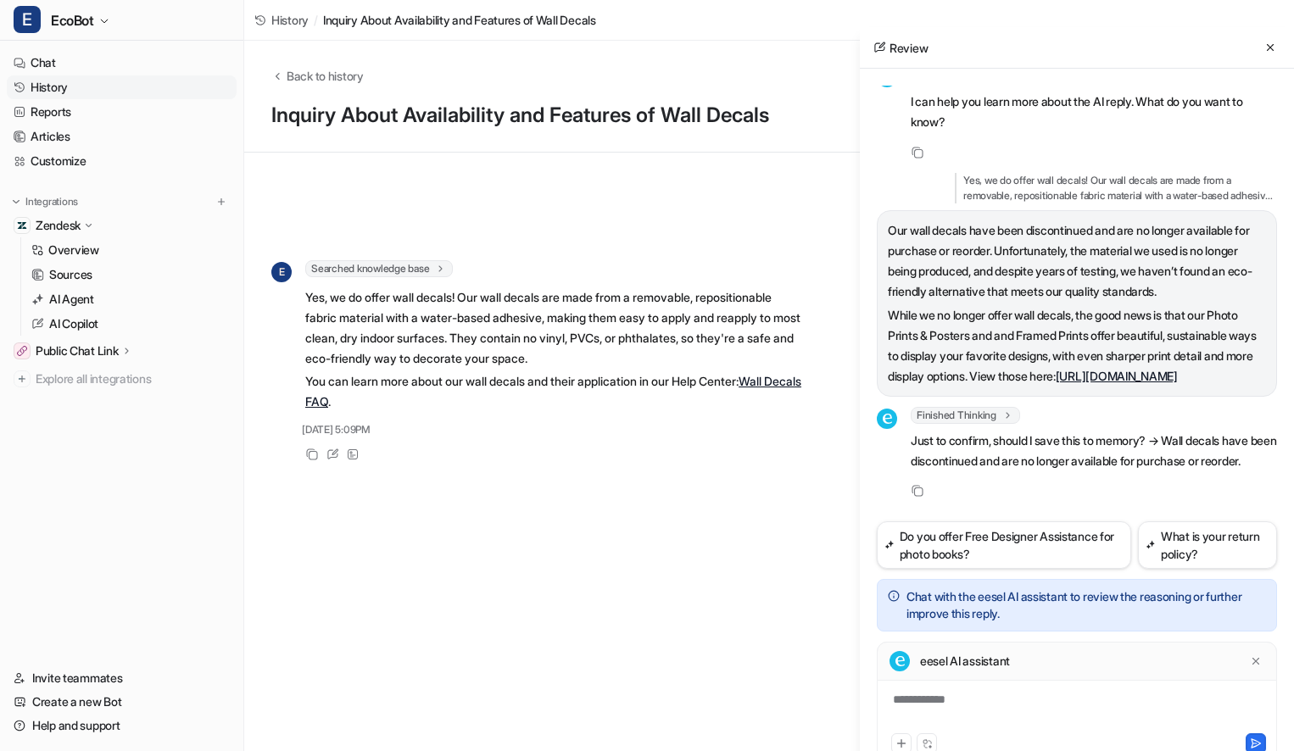
click at [994, 709] on div "**********" at bounding box center [1077, 710] width 392 height 39
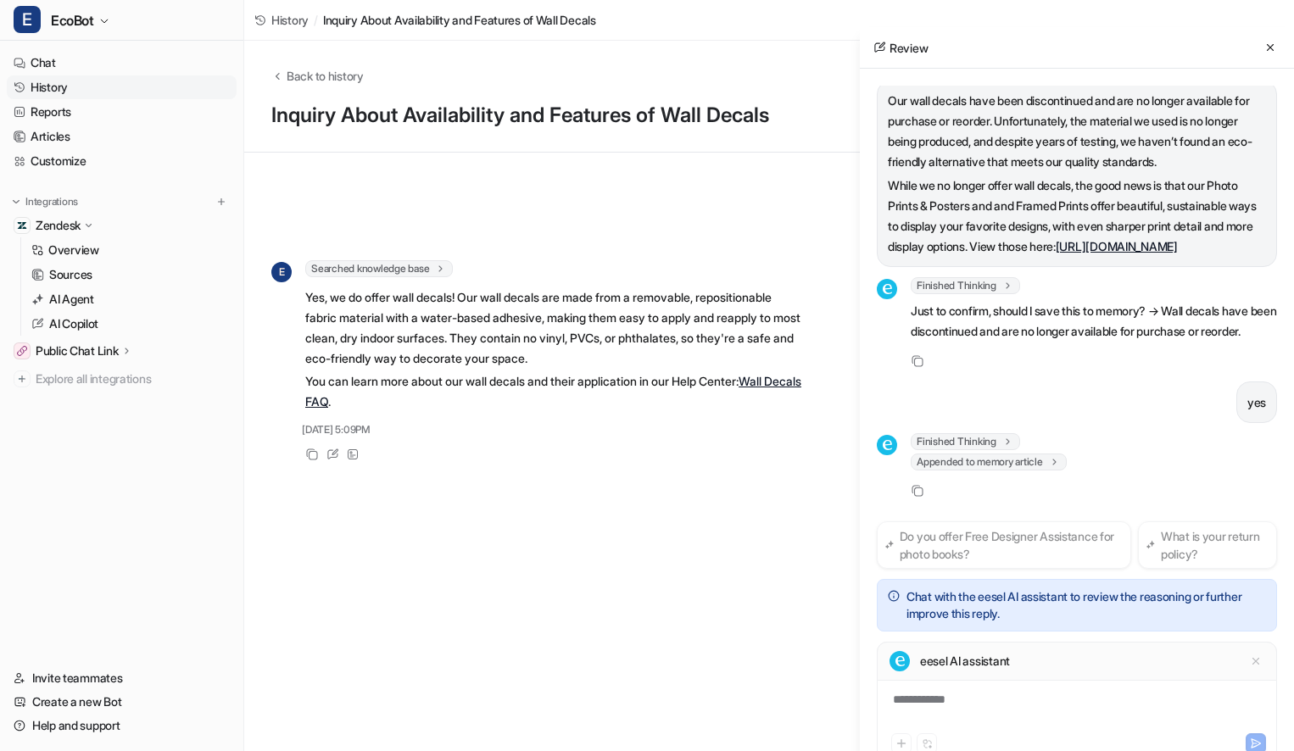
scroll to position [258, 0]
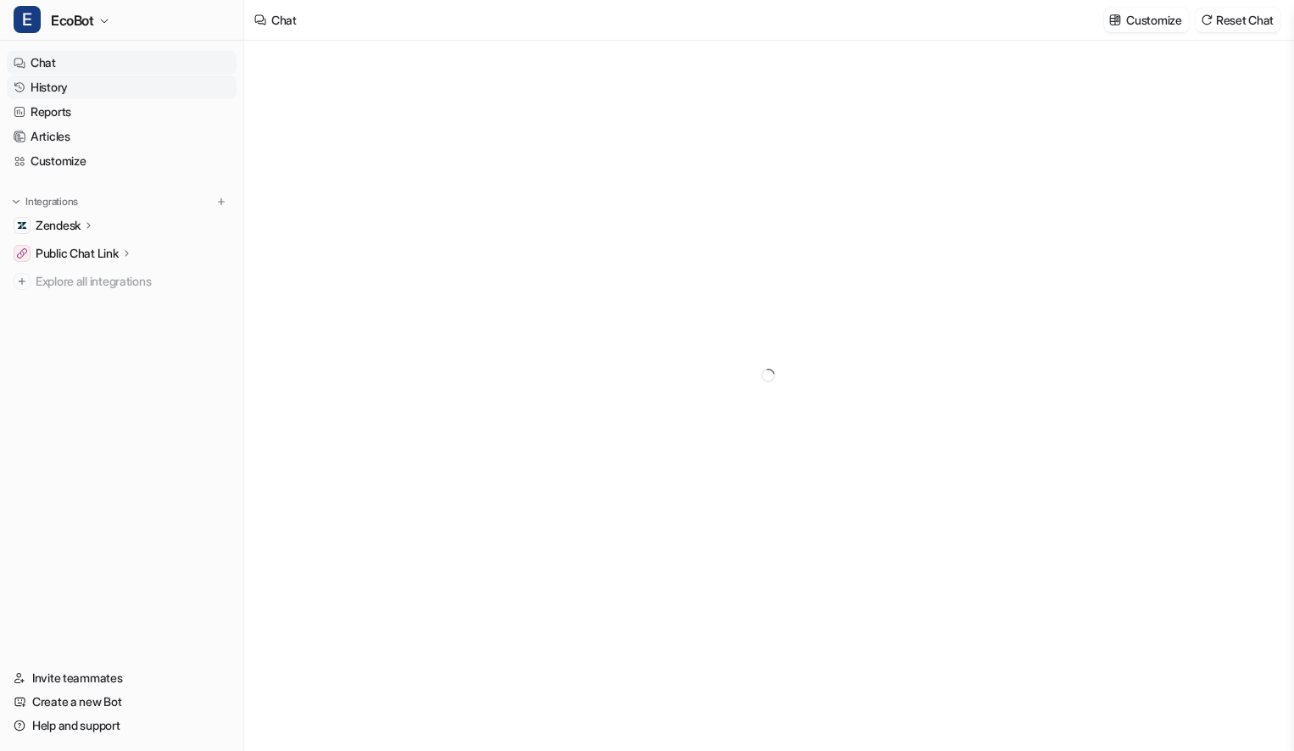
type textarea "**********"
click at [85, 88] on link "History" at bounding box center [122, 87] width 230 height 24
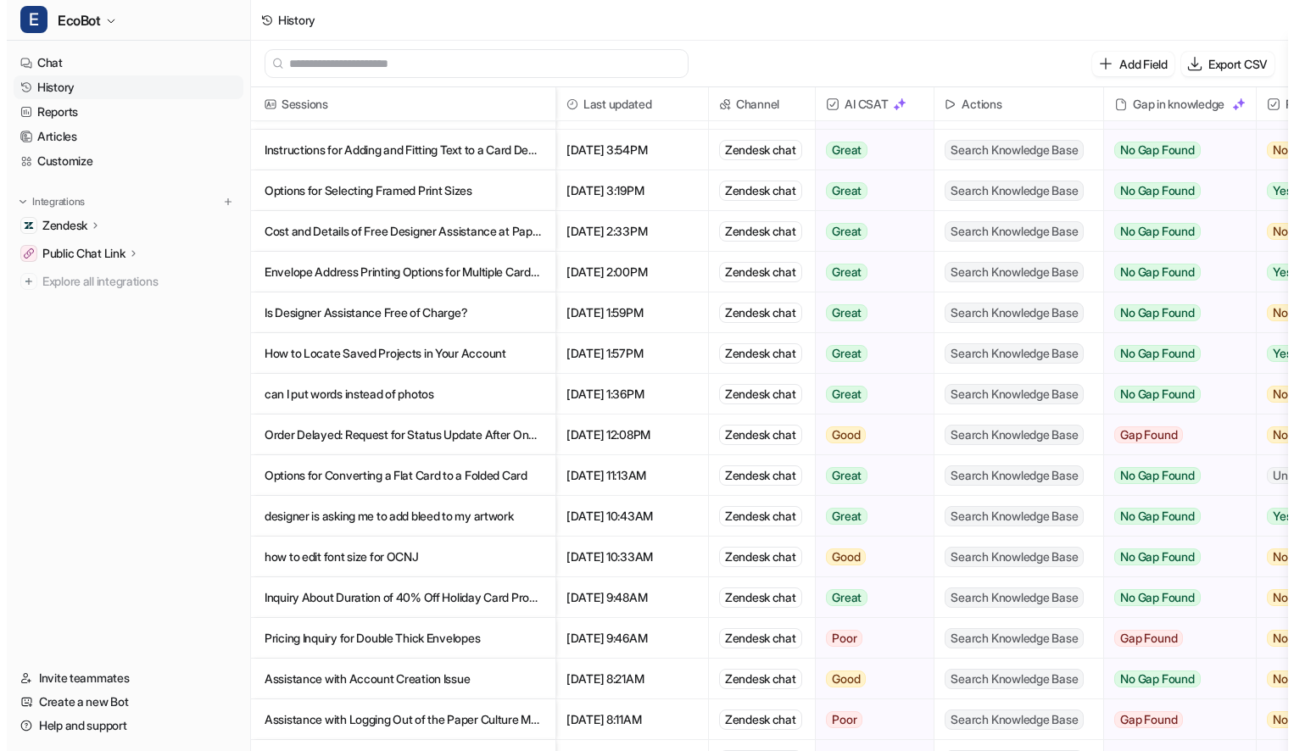
scroll to position [118, 0]
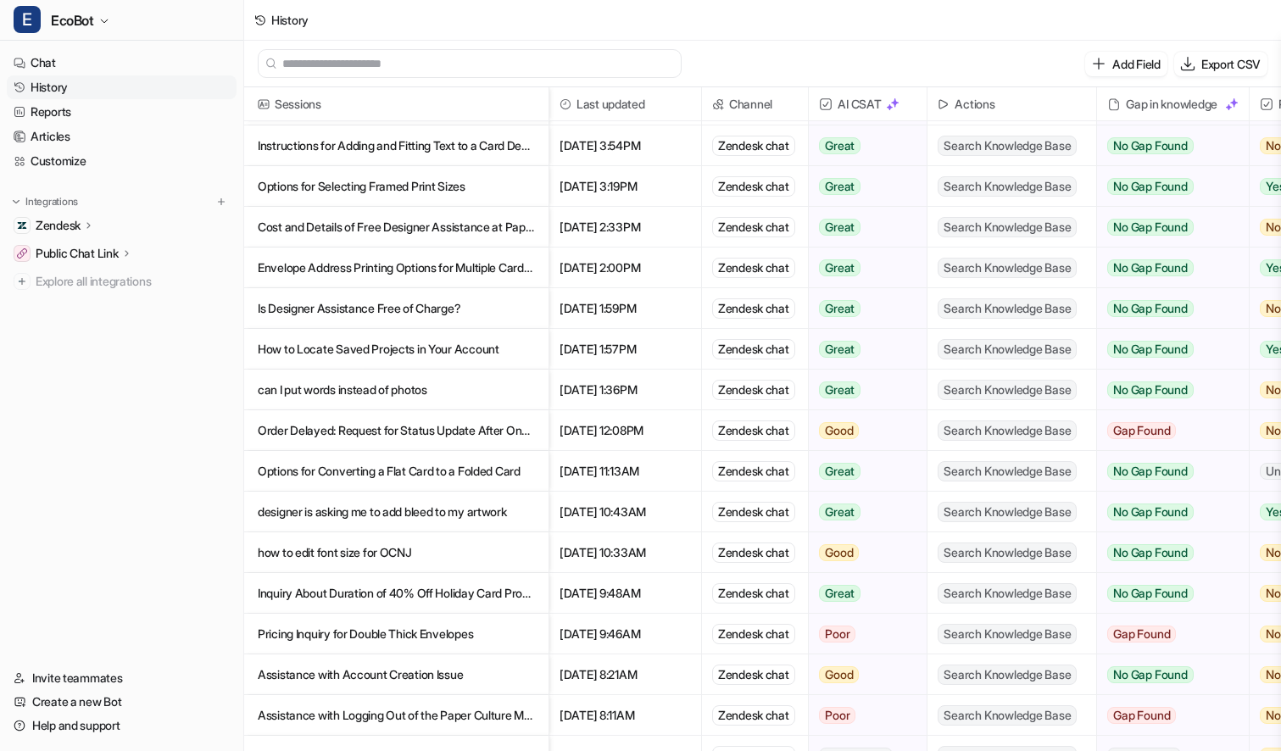
click at [506, 265] on p "Envelope Address Printing Options for Multiple Cards in One Order" at bounding box center [396, 268] width 277 height 41
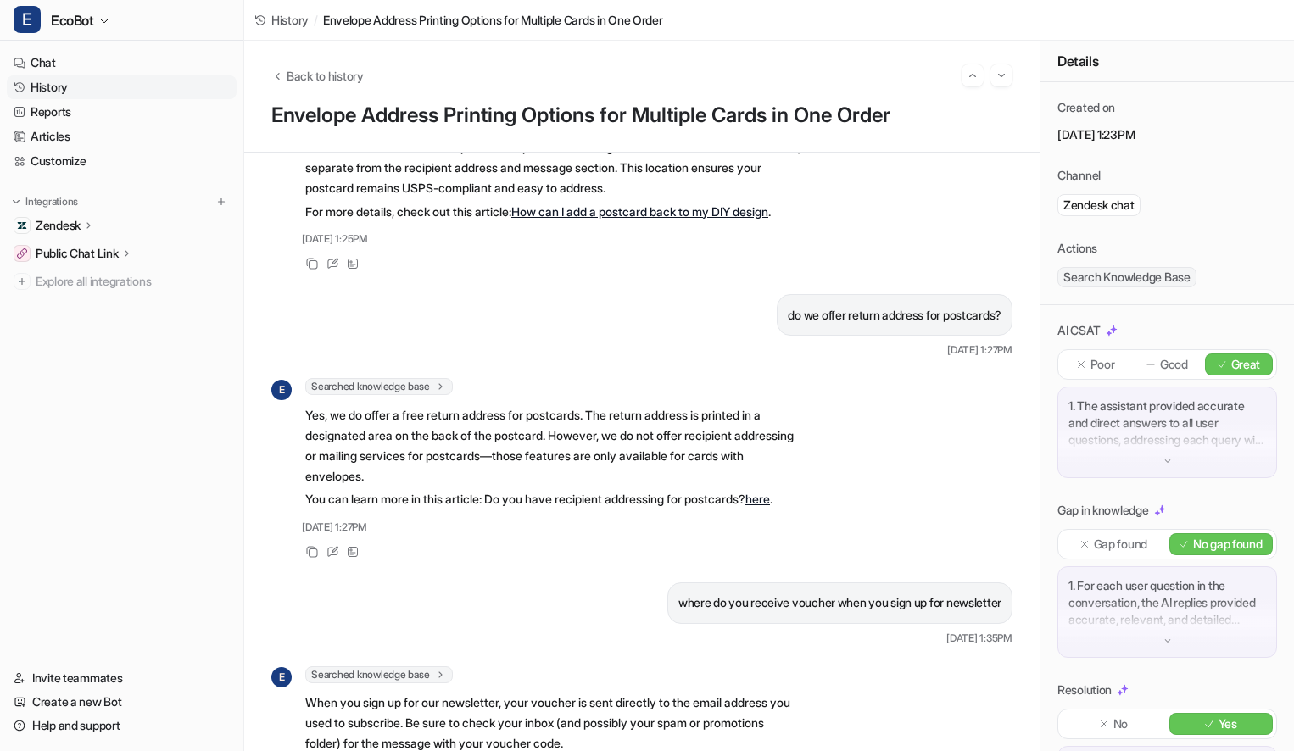
scroll to position [500, 0]
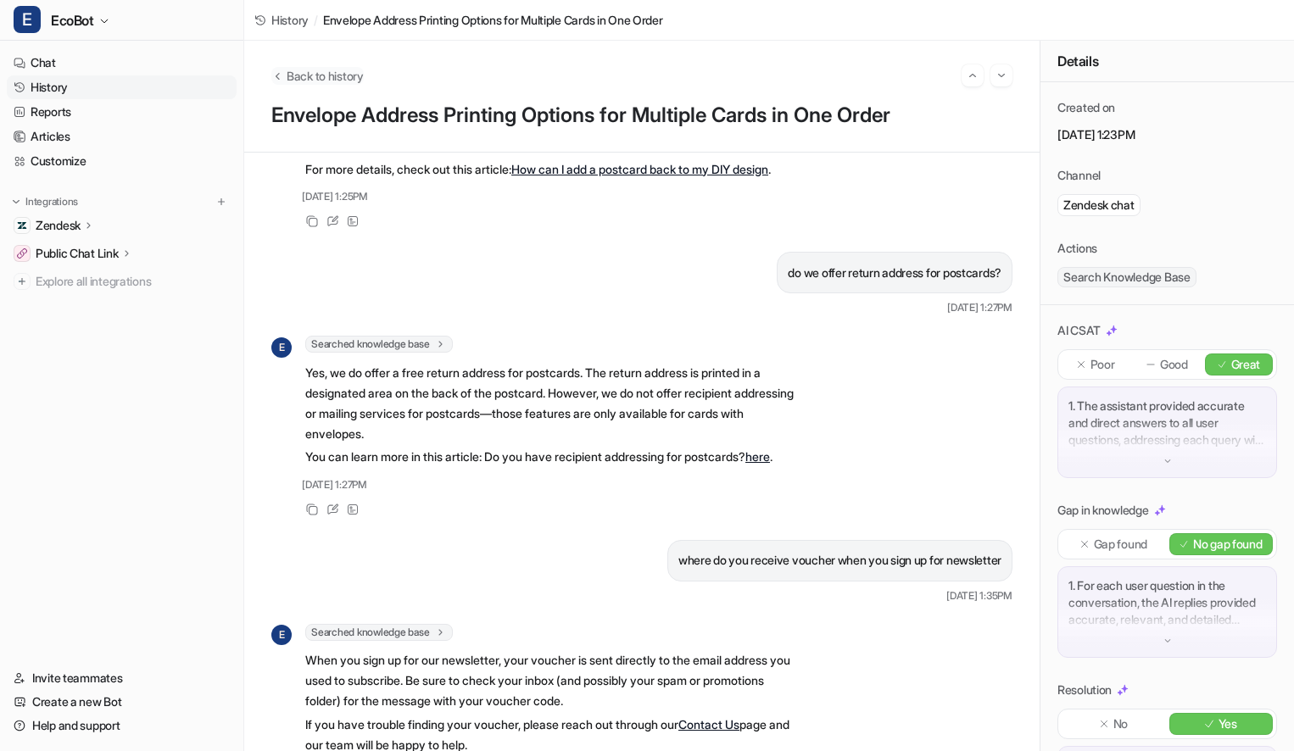
click at [334, 83] on span "Back to history" at bounding box center [325, 76] width 77 height 18
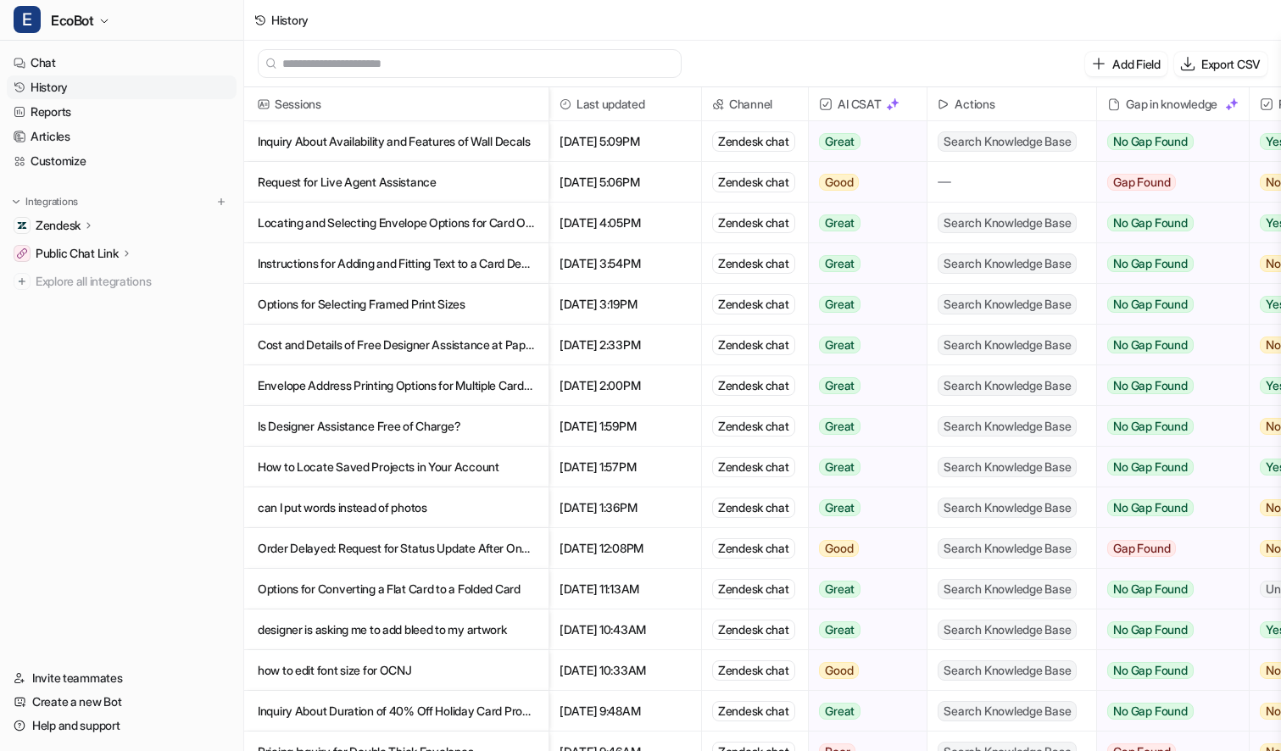
click at [494, 377] on p "Envelope Address Printing Options for Multiple Cards in One Order" at bounding box center [396, 385] width 277 height 41
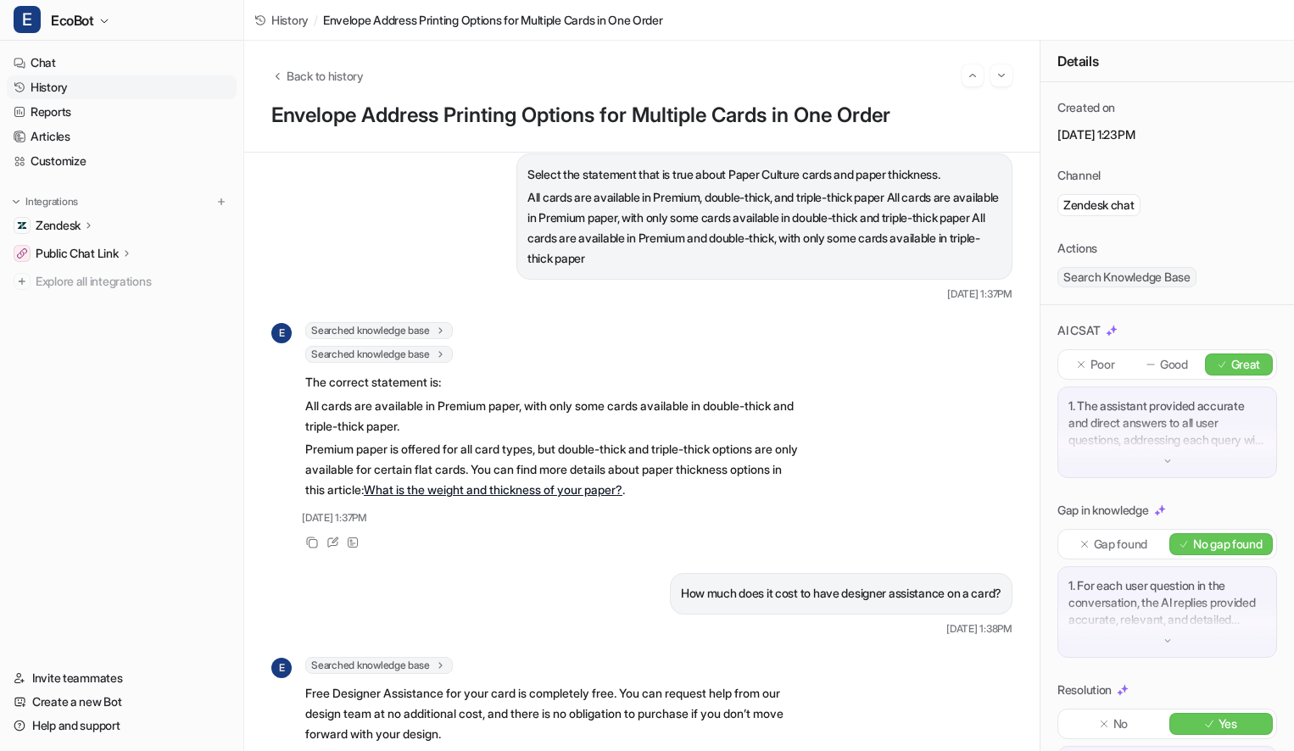
scroll to position [1147, 0]
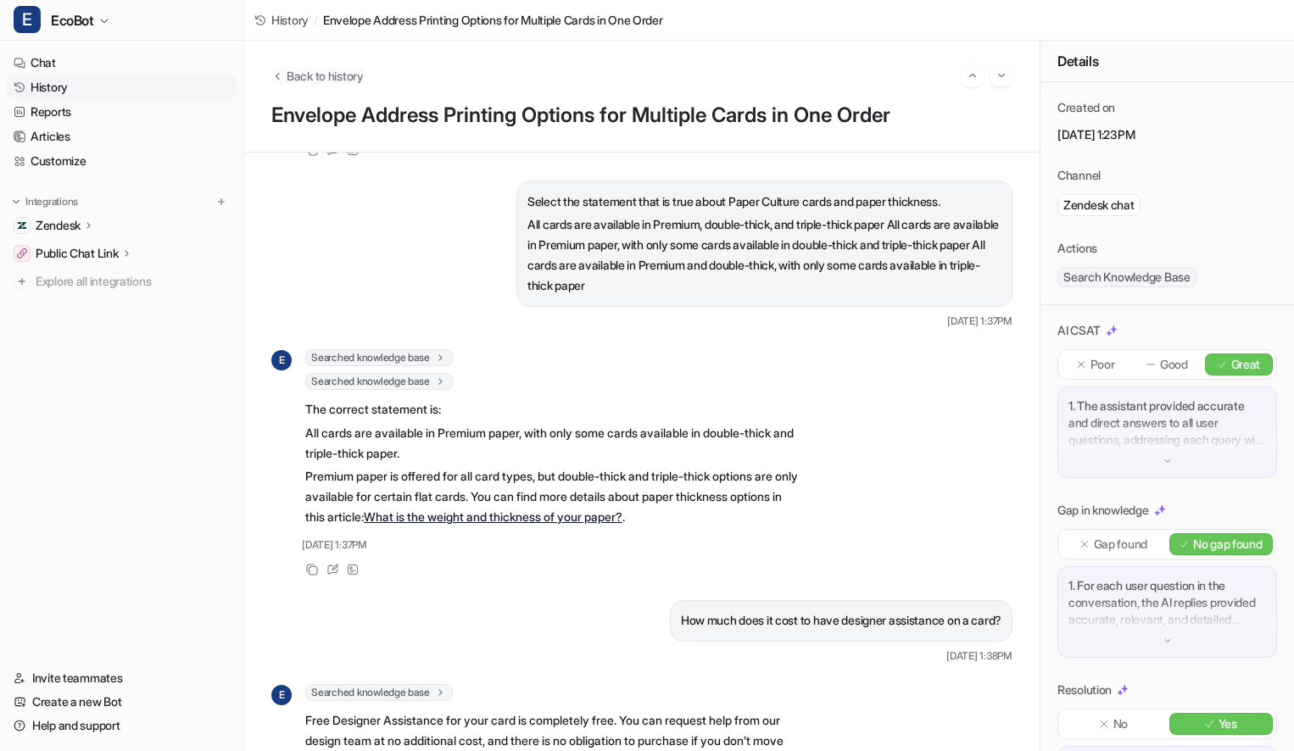
click at [320, 75] on span "Back to history" at bounding box center [325, 76] width 77 height 18
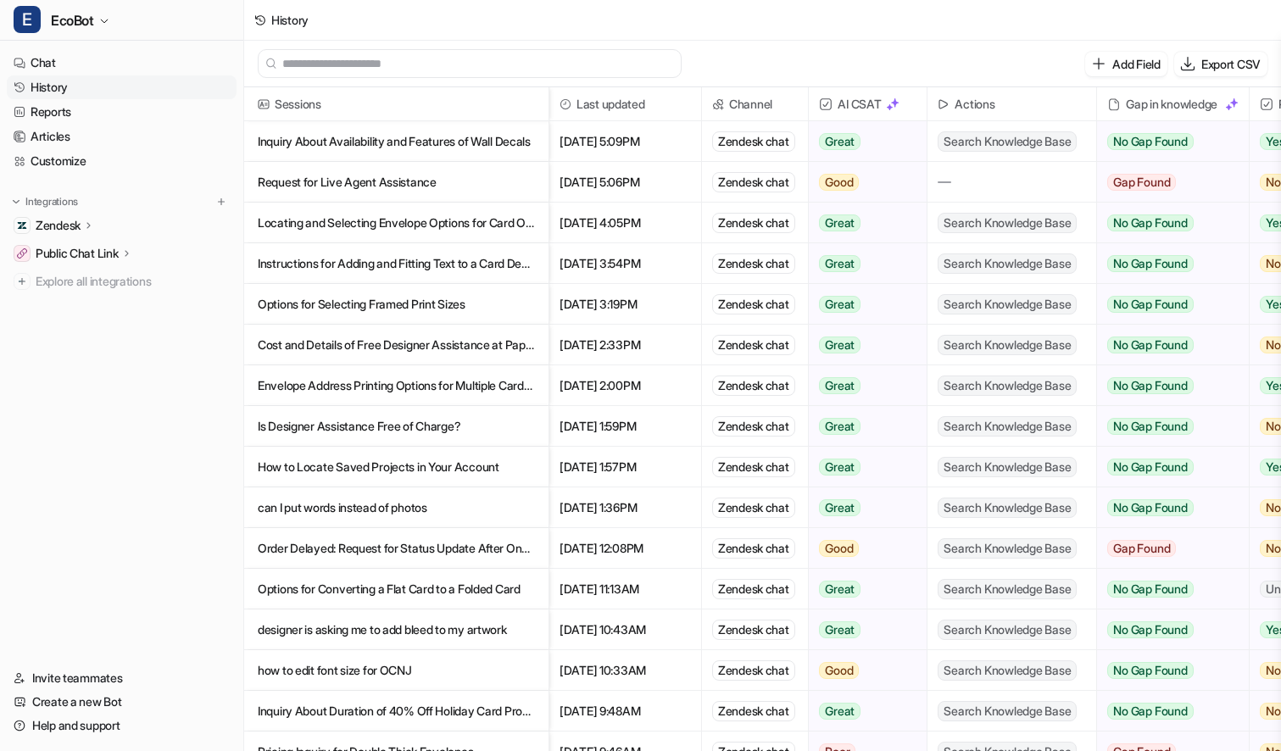
click at [499, 556] on p "Order Delayed: Request for Status Update After One Month" at bounding box center [396, 548] width 277 height 41
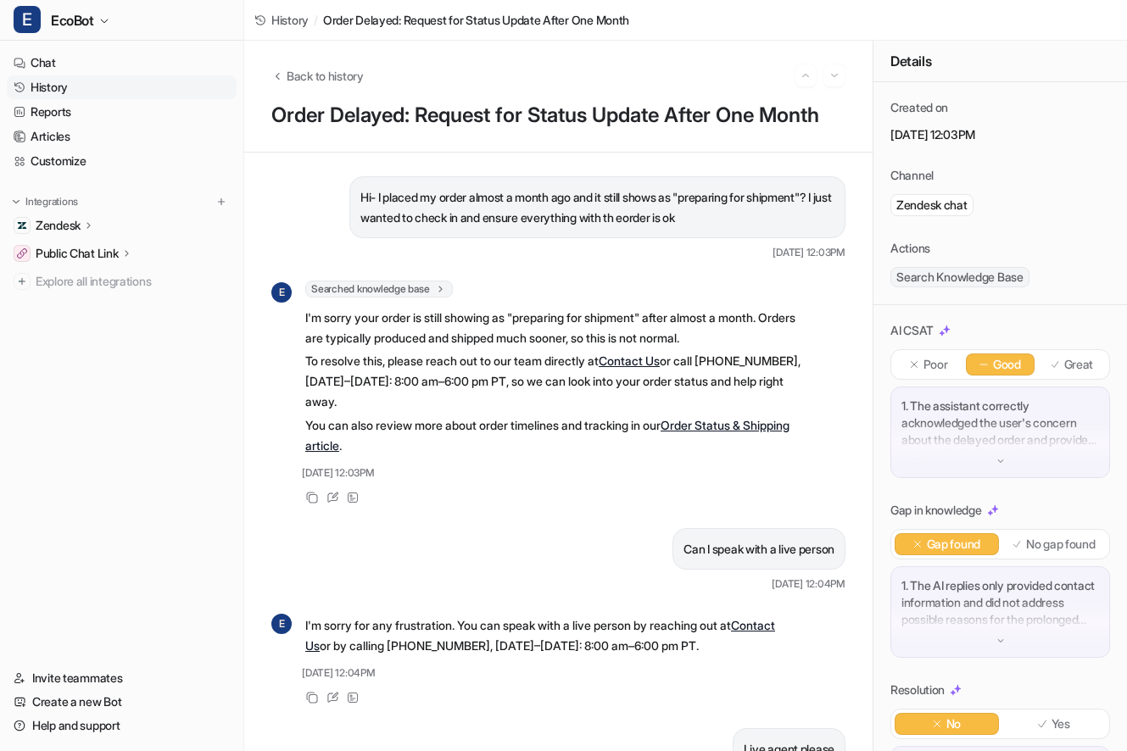
click at [82, 86] on link "History" at bounding box center [122, 87] width 230 height 24
